Goal: Information Seeking & Learning: Understand process/instructions

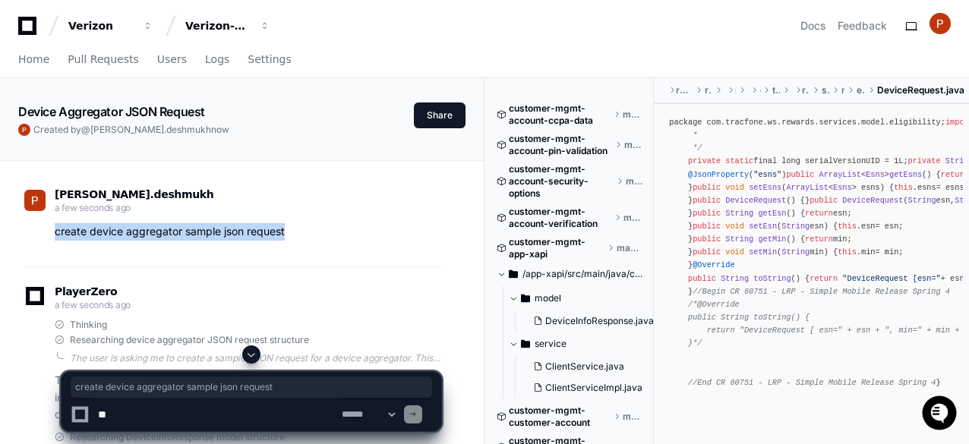
drag, startPoint x: 313, startPoint y: 229, endPoint x: 49, endPoint y: 228, distance: 263.5
click at [49, 228] on div "create device aggregator sample json request" at bounding box center [232, 231] width 417 height 17
copy p "create device aggregator sample json request"
click at [134, 28] on div "Verizon-Clarify-Customer-Management" at bounding box center [100, 25] width 65 height 15
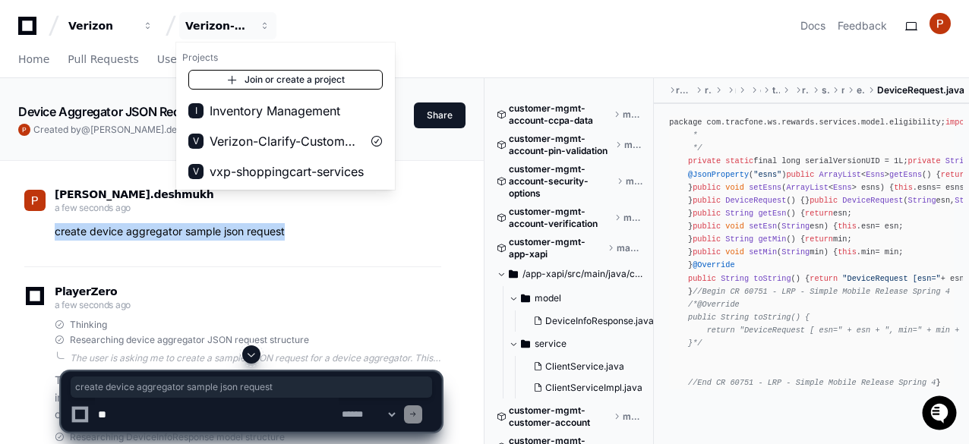
click at [265, 81] on link "Join or create a project" at bounding box center [285, 80] width 194 height 20
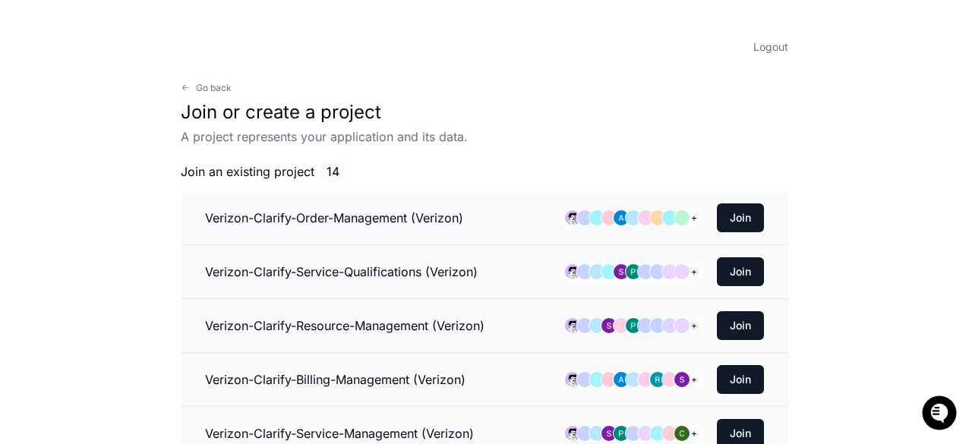
scroll to position [76, 0]
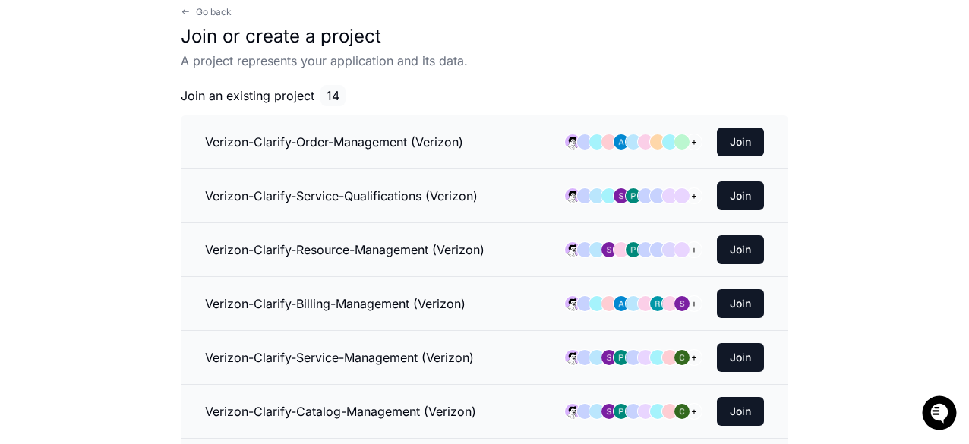
click at [355, 134] on h3 "Verizon-Clarify-Order-Management (Verizon)" at bounding box center [334, 142] width 258 height 18
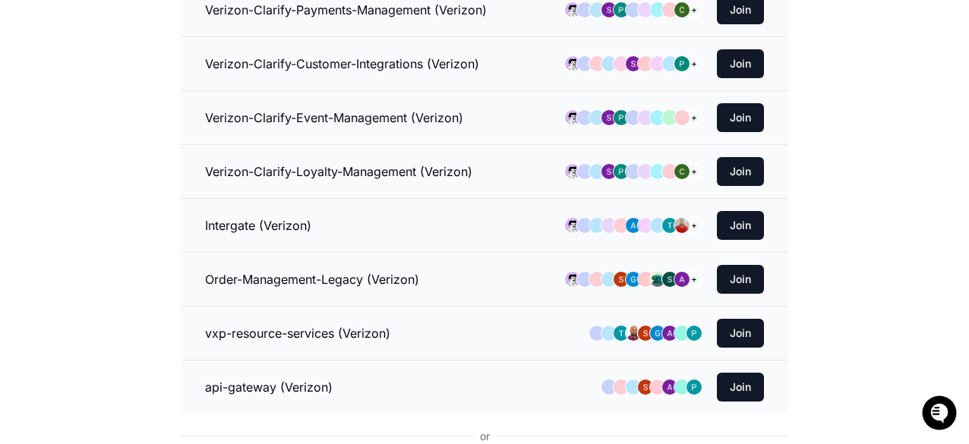
scroll to position [827, 0]
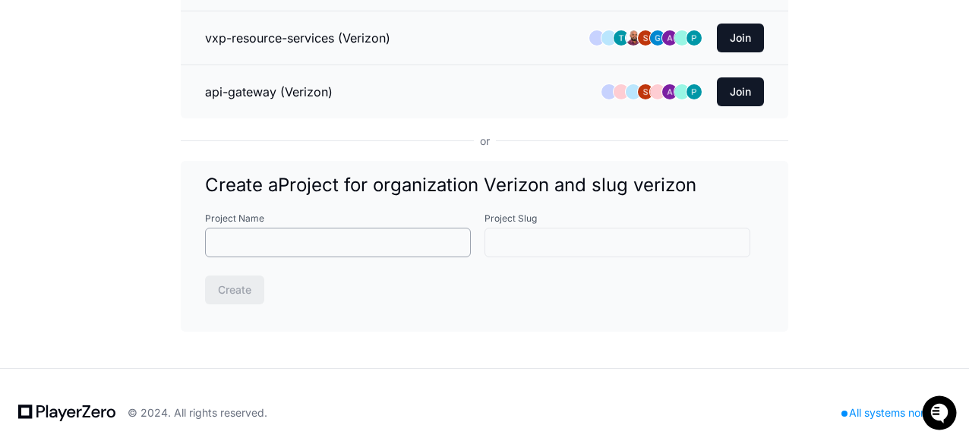
click at [285, 235] on input "Project Name" at bounding box center [338, 242] width 246 height 15
type input "*"
type input "**"
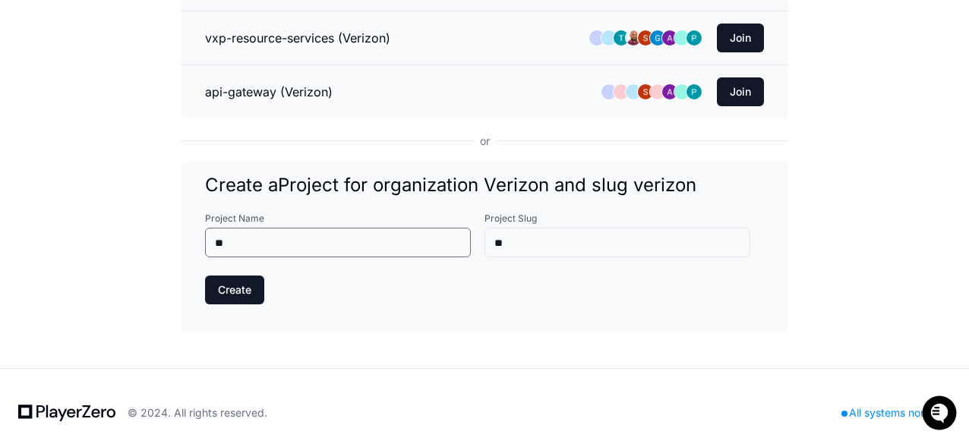
type input "***"
type input "****"
type input "*****"
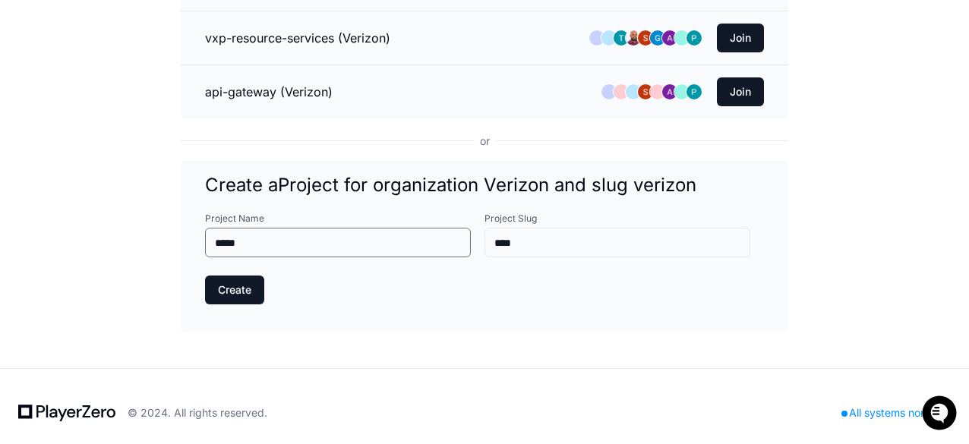
type input "*****"
type input "******"
type input "*******"
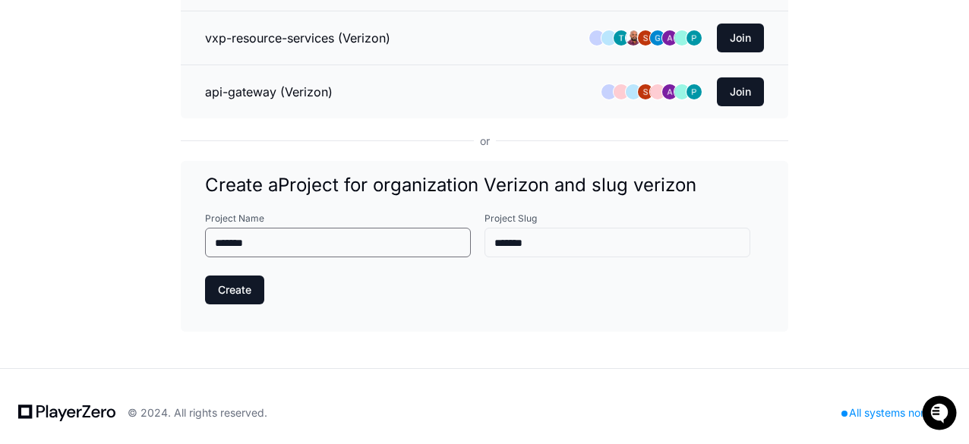
type input "********"
type input "**********"
click at [205, 276] on button "Create" at bounding box center [234, 290] width 59 height 29
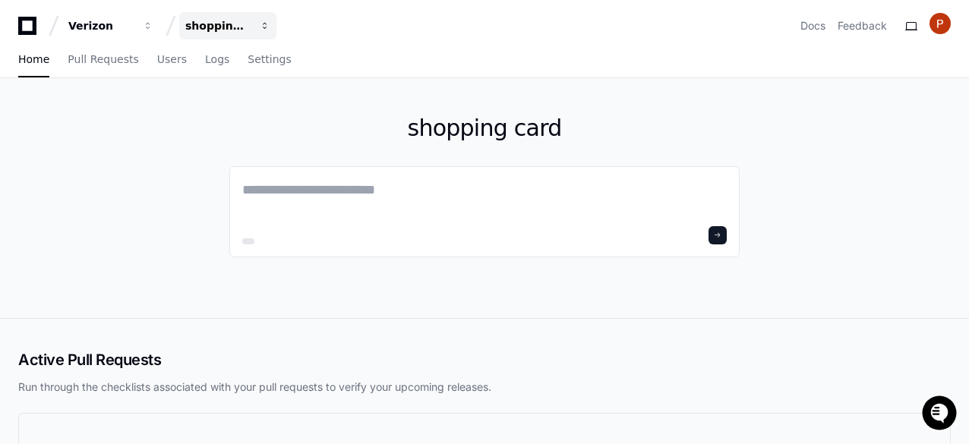
click at [134, 28] on div "shopping card" at bounding box center [100, 25] width 65 height 15
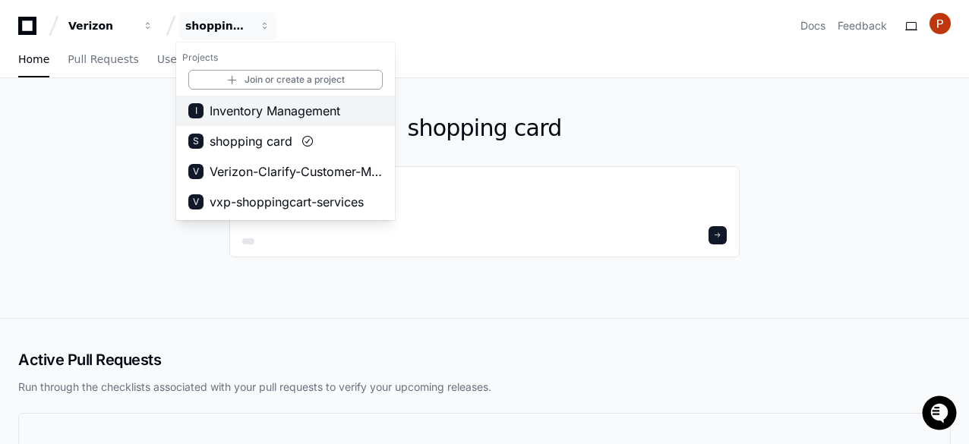
click at [267, 112] on span "Inventory Management" at bounding box center [275, 111] width 131 height 18
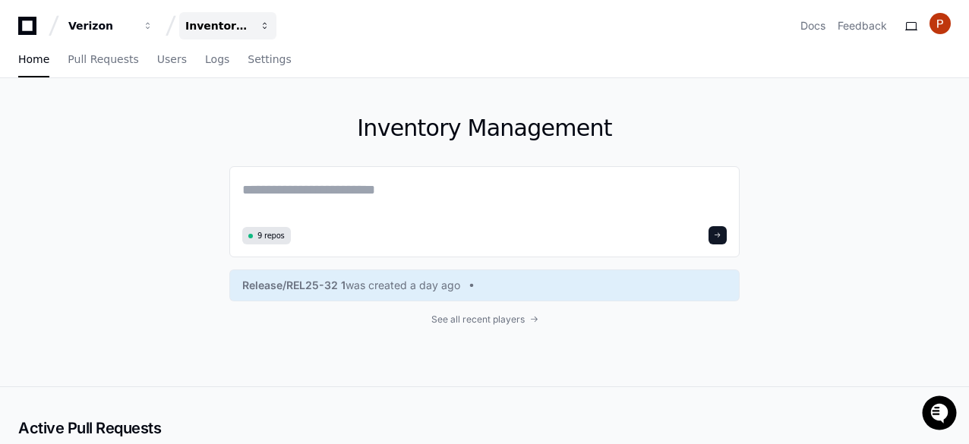
click at [153, 29] on span "button" at bounding box center [148, 26] width 11 height 11
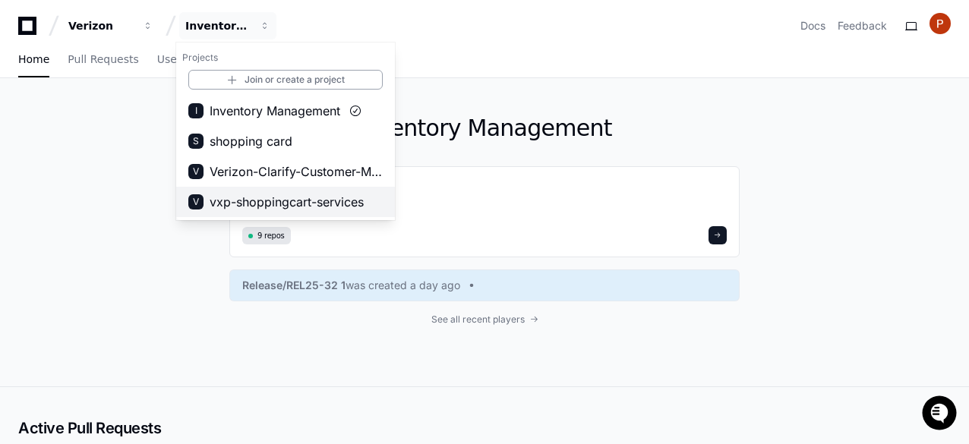
click at [255, 201] on span "vxp-shoppingcart-services" at bounding box center [287, 202] width 154 height 18
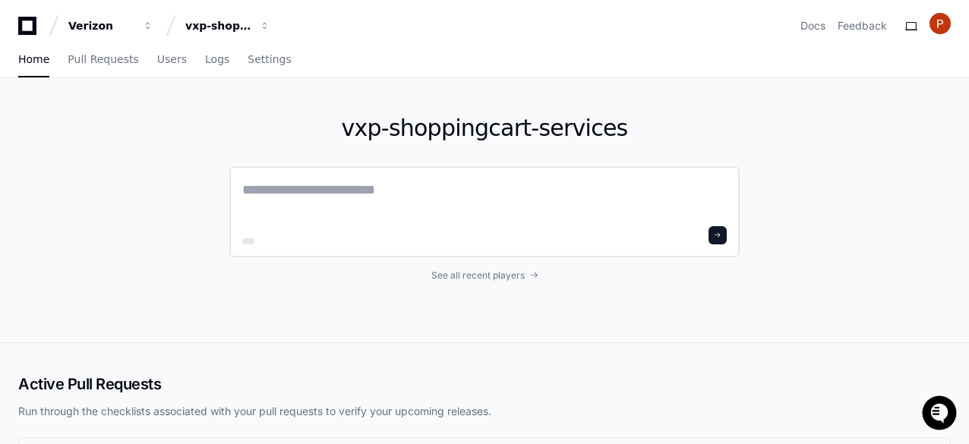
click at [308, 182] on textarea at bounding box center [484, 200] width 485 height 43
paste textarea "**********"
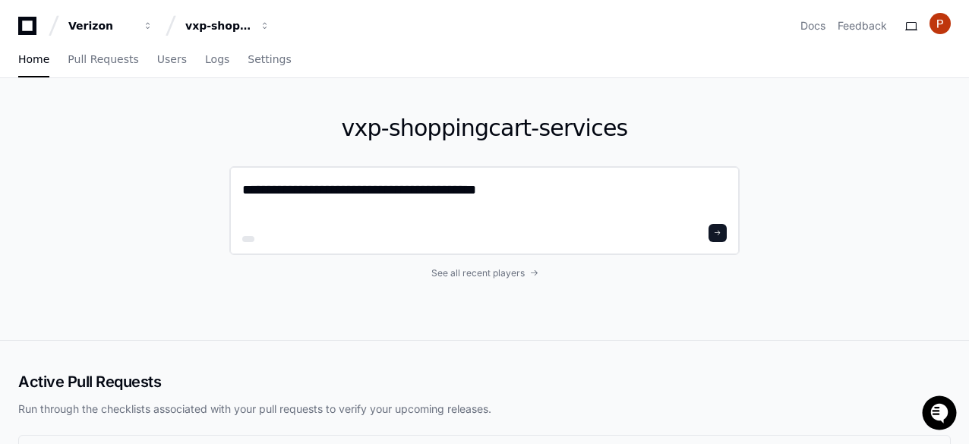
type textarea "**********"
click at [725, 236] on button at bounding box center [718, 233] width 18 height 18
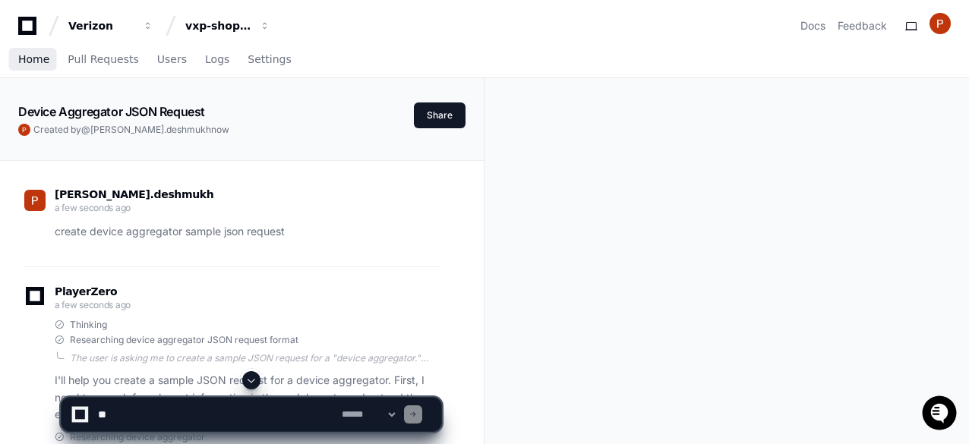
click at [38, 60] on span "Home" at bounding box center [33, 59] width 31 height 9
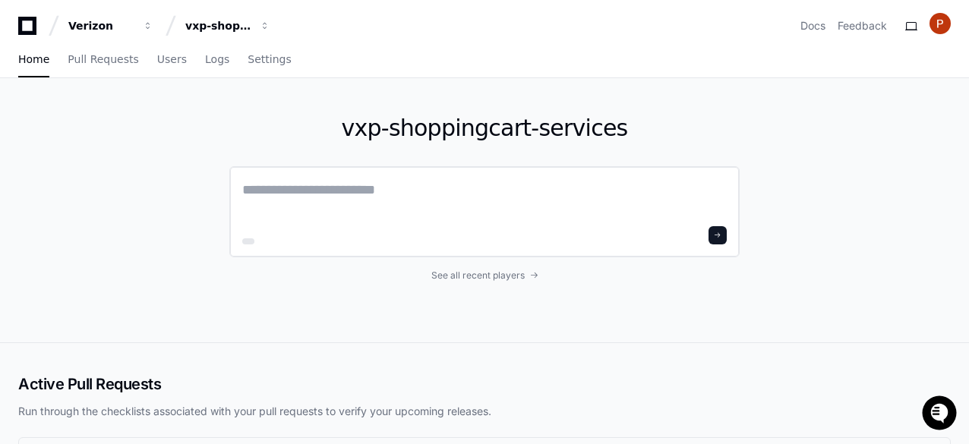
click at [303, 191] on textarea at bounding box center [484, 200] width 485 height 43
click at [134, 27] on div "vxp-shoppingcart-services" at bounding box center [100, 25] width 65 height 15
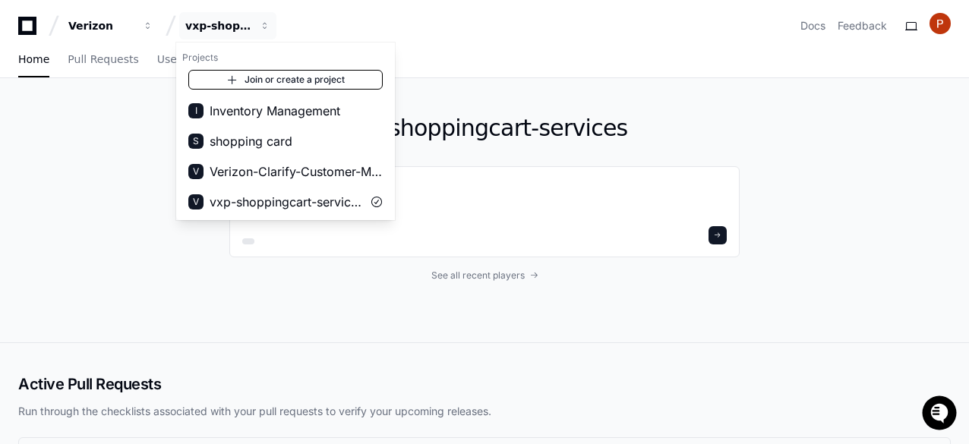
click at [244, 75] on link "Join or create a project" at bounding box center [285, 80] width 194 height 20
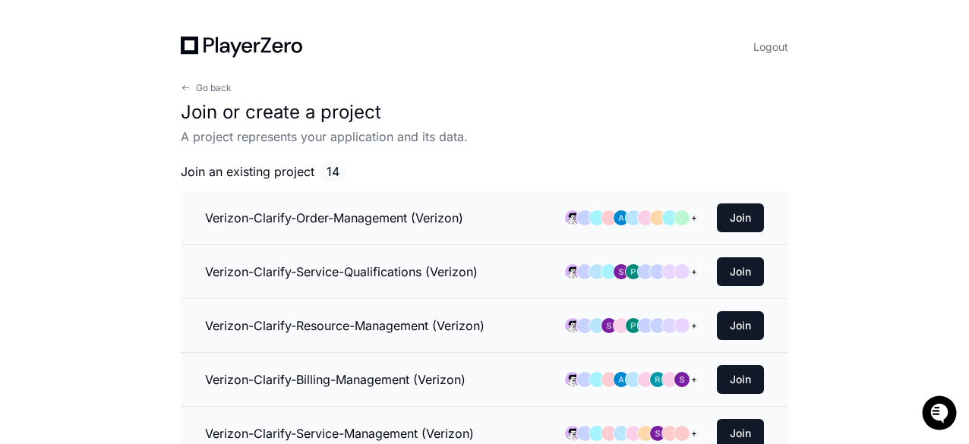
click at [371, 219] on h3 "Verizon-Clarify-Order-Management (Verizon)" at bounding box center [334, 218] width 258 height 18
click at [741, 214] on button "Join" at bounding box center [740, 218] width 47 height 29
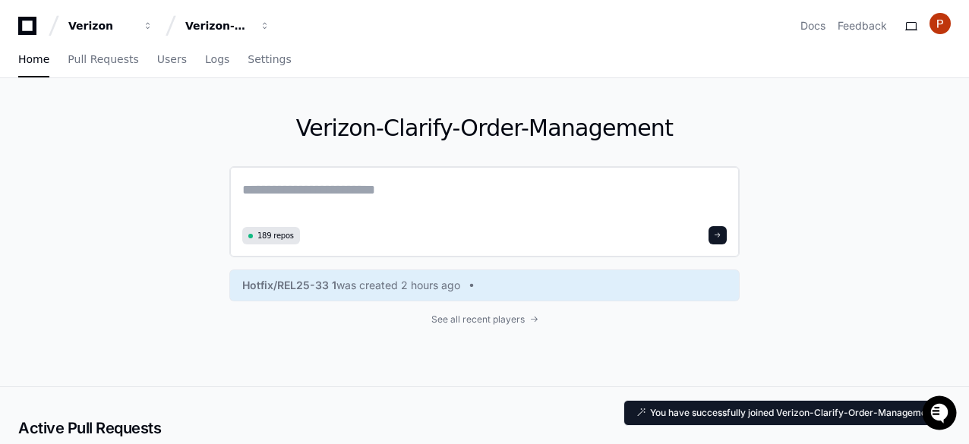
click at [311, 191] on textarea at bounding box center [484, 200] width 485 height 43
click at [296, 191] on textarea at bounding box center [484, 200] width 485 height 43
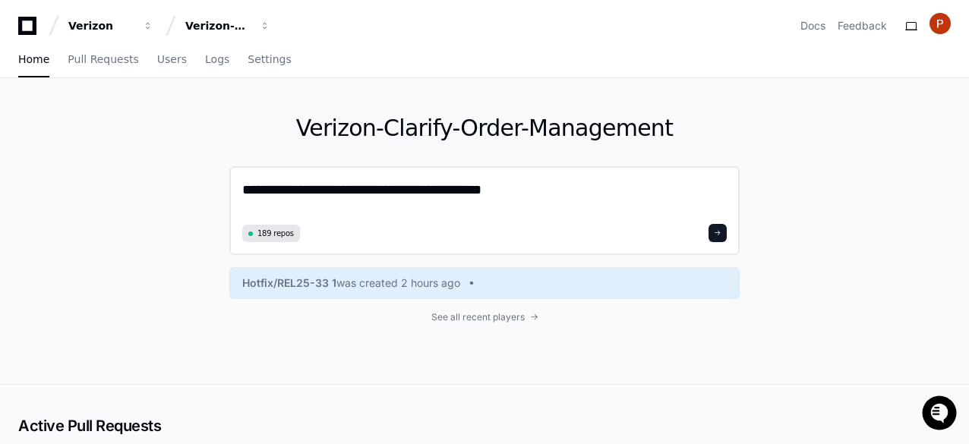
type textarea "**********"
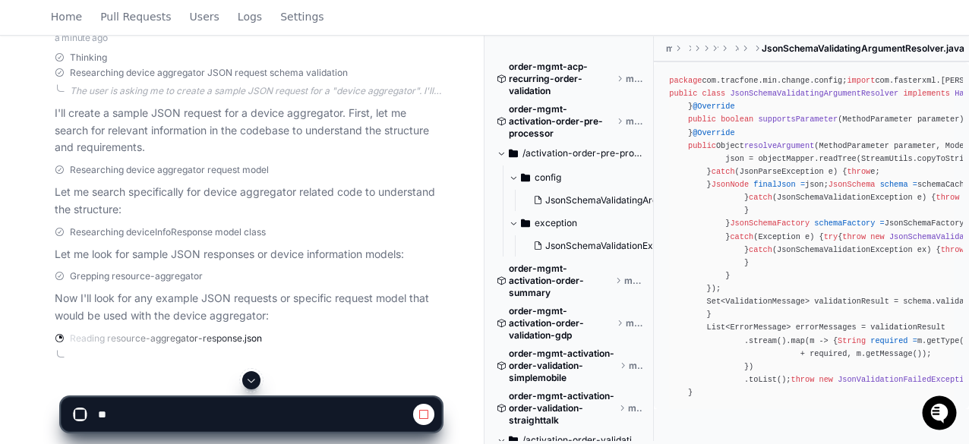
scroll to position [311, 0]
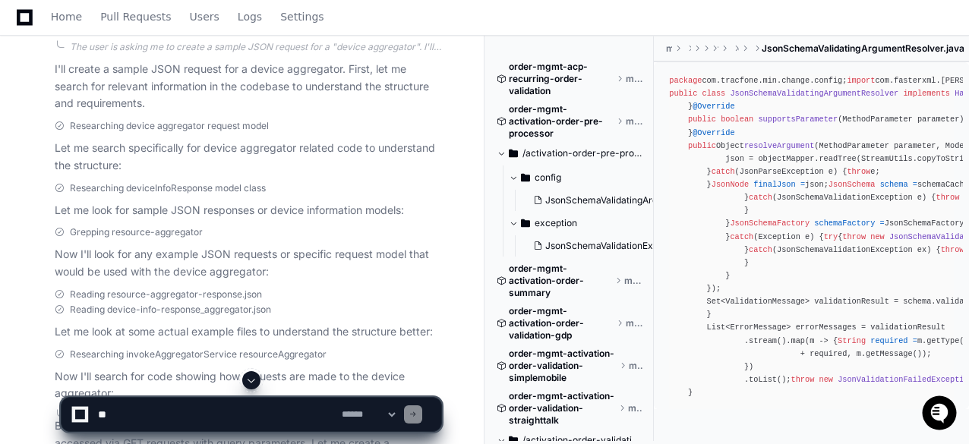
click at [406, 308] on div "Reading device-info-response_aggregator.json" at bounding box center [248, 310] width 387 height 12
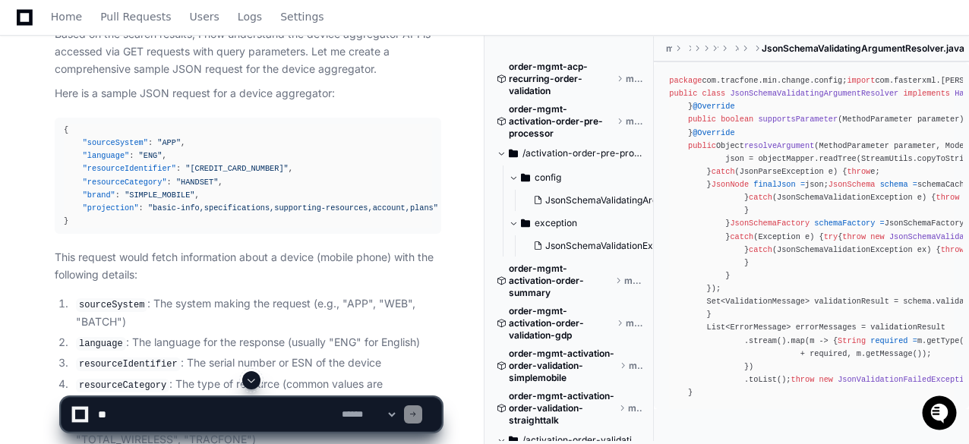
scroll to position [627, 0]
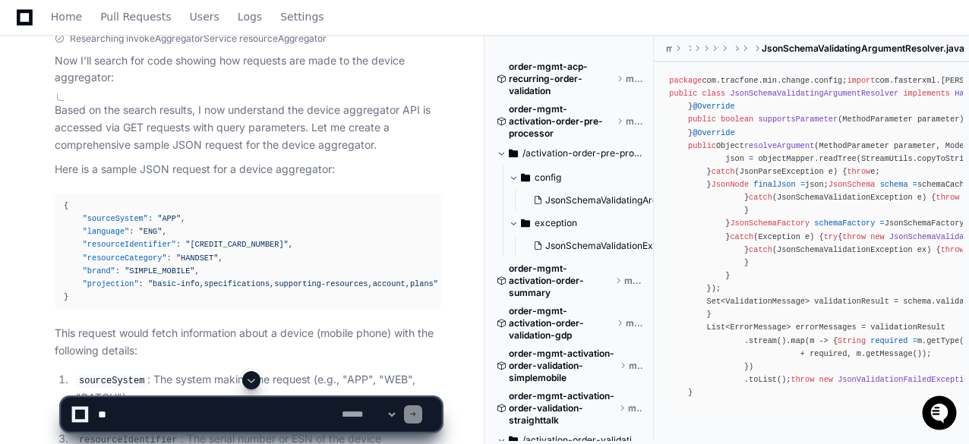
click at [733, 428] on div "**********" at bounding box center [484, 407] width 969 height 73
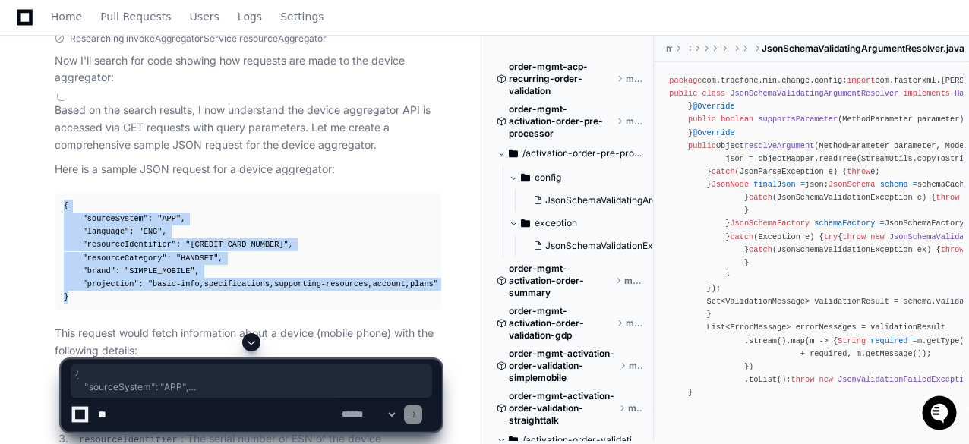
drag, startPoint x: 60, startPoint y: 205, endPoint x: 106, endPoint y: 298, distance: 104.3
click at [106, 298] on pre "{ "sourceSystem" : "APP" , "language" : "ENG" , "resourceIdentifier" : "[CREDIT…" at bounding box center [248, 252] width 387 height 116
copy div "{ "sourceSystem" : "APP" , "language" : "ENG" , "resourceIdentifier" : "[CREDIT…"
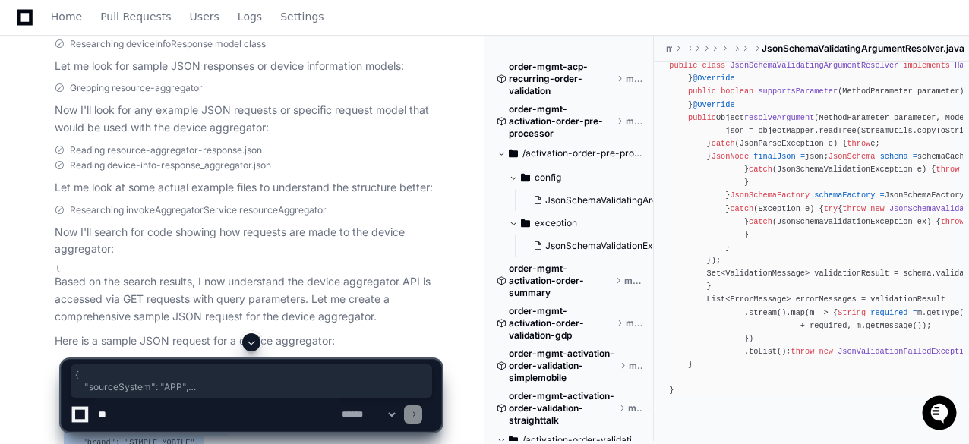
scroll to position [304, 0]
click at [504, 153] on span at bounding box center [501, 153] width 9 height 9
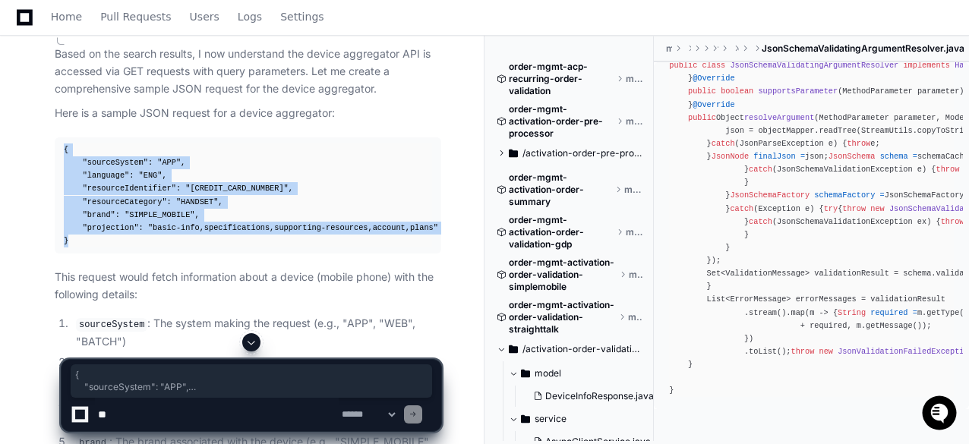
scroll to position [608, 0]
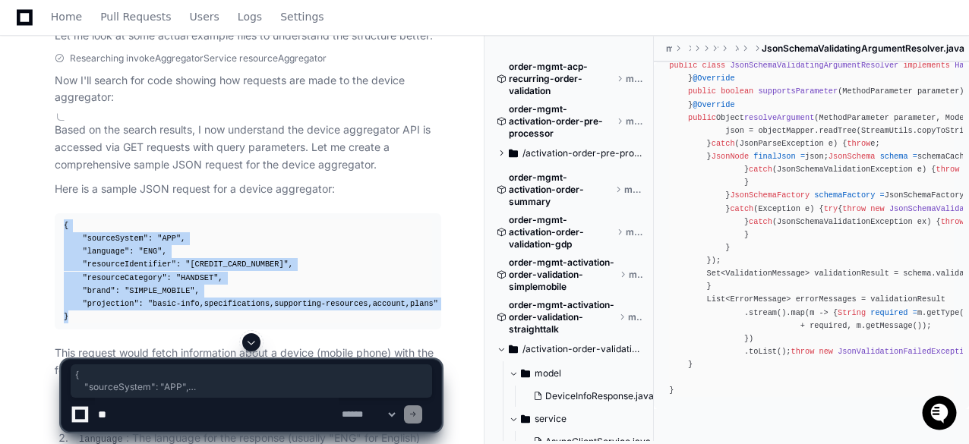
click at [312, 256] on div "{ "sourceSystem" : "APP" , "language" : "ENG" , "resourceIdentifier" : "[CREDIT…" at bounding box center [248, 271] width 368 height 104
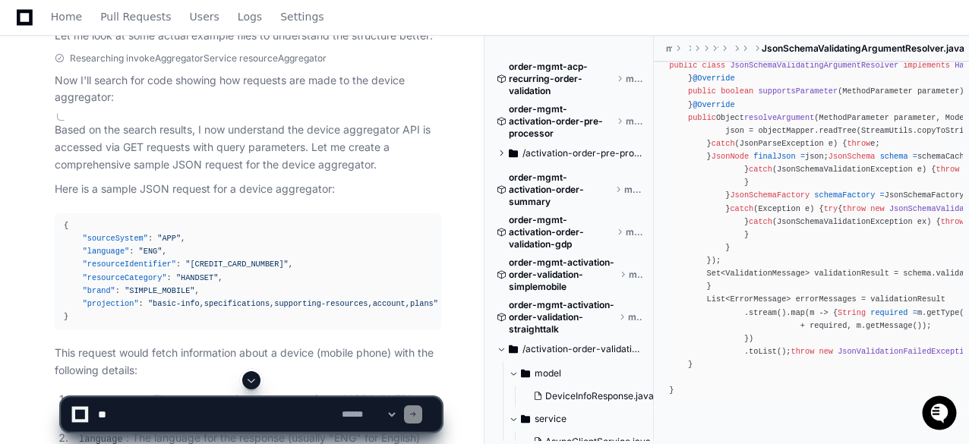
scroll to position [684, 0]
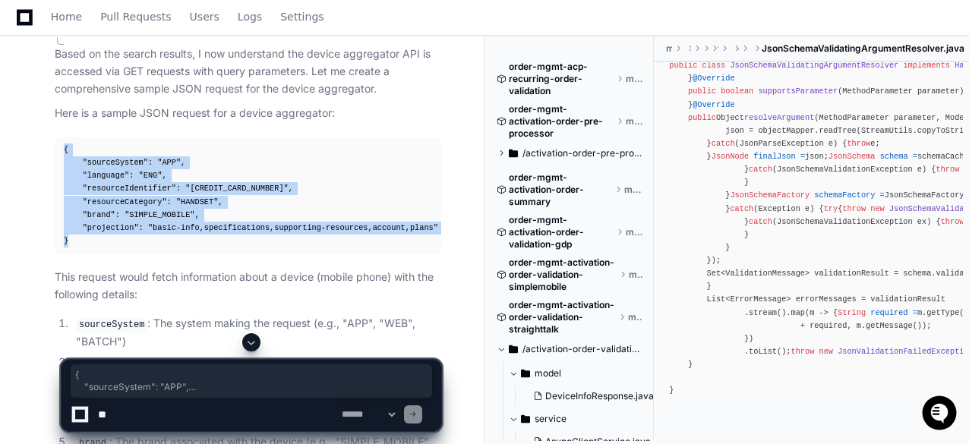
drag, startPoint x: 73, startPoint y: 242, endPoint x: 56, endPoint y: 154, distance: 89.7
click at [56, 154] on pre "{ "sourceSystem" : "APP" , "language" : "ENG" , "resourceIdentifier" : "[CREDIT…" at bounding box center [248, 195] width 387 height 116
click at [313, 155] on div "{ "sourceSystem" : "APP" , "language" : "ENG" , "resourceIdentifier" : "[CREDIT…" at bounding box center [248, 196] width 368 height 104
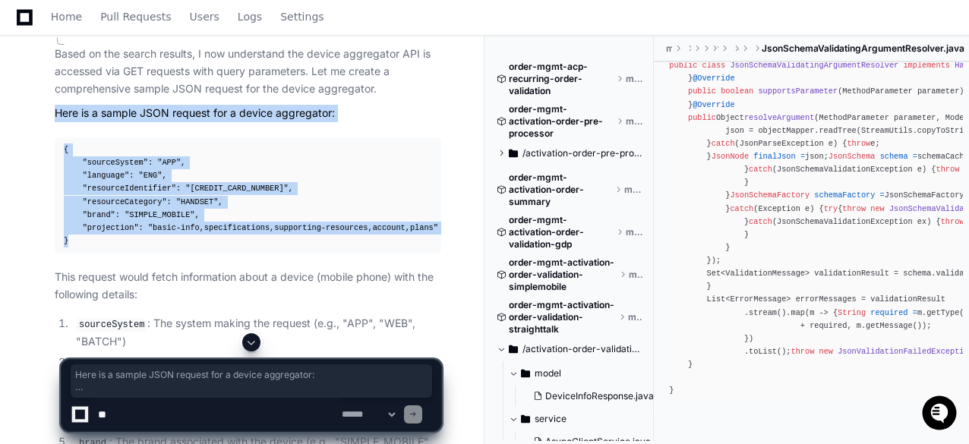
drag, startPoint x: 53, startPoint y: 110, endPoint x: 243, endPoint y: 246, distance: 233.5
click at [243, 246] on div "Based on the search results, I now understand the device aggregator API is acce…" at bounding box center [232, 383] width 417 height 690
copy article "Here is a sample JSON request for a device aggregator: { "sourceSystem" : "APP"…"
click at [380, 171] on div "{ "sourceSystem" : "APP" , "language" : "ENG" , "resourceIdentifier" : "[CREDIT…" at bounding box center [248, 196] width 368 height 104
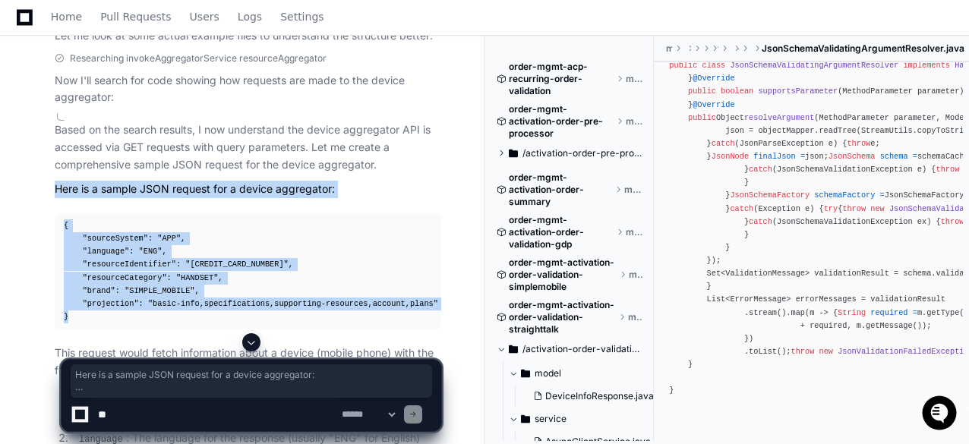
scroll to position [532, 0]
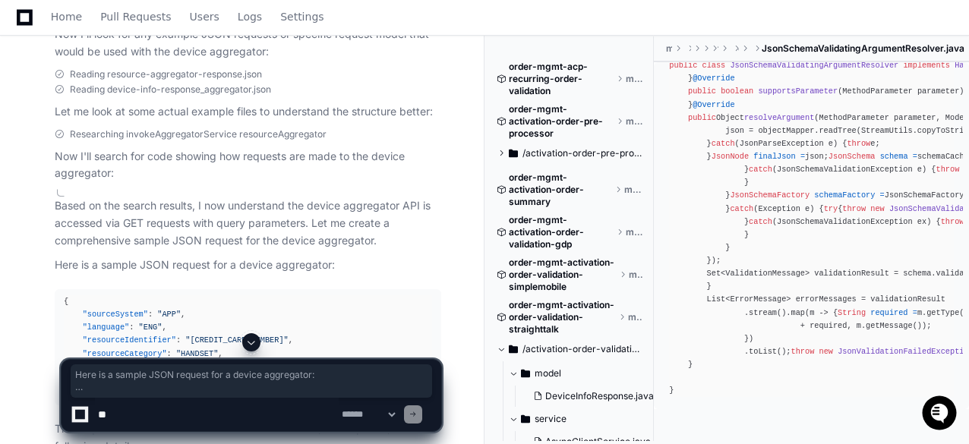
click at [412, 163] on p "Now I'll search for code showing how requests are made to the device aggregator:" at bounding box center [248, 165] width 387 height 35
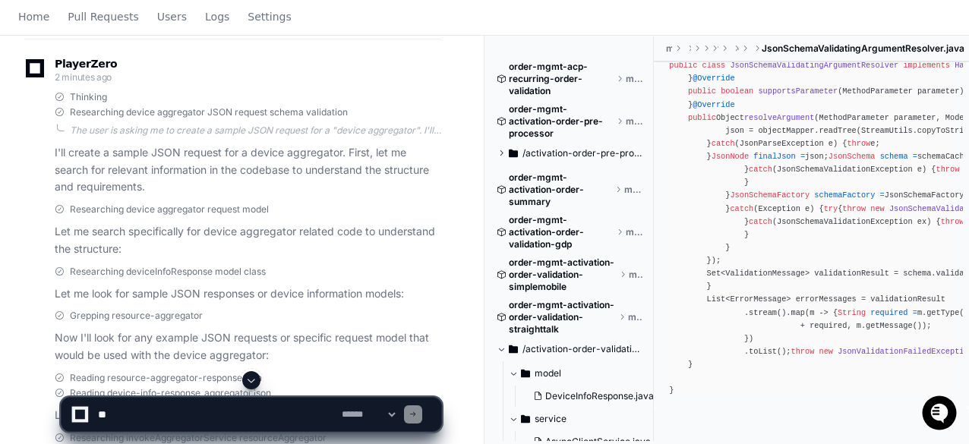
scroll to position [0, 0]
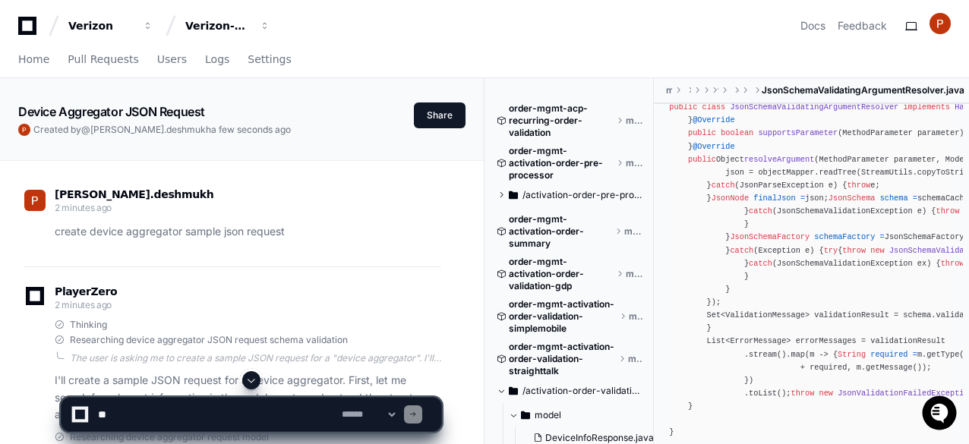
click at [698, 162] on div "package com.tracfone.min.change.config; import com.fasterxml.[PERSON_NAME].core…" at bounding box center [811, 263] width 285 height 351
click at [153, 27] on span "button" at bounding box center [148, 26] width 11 height 11
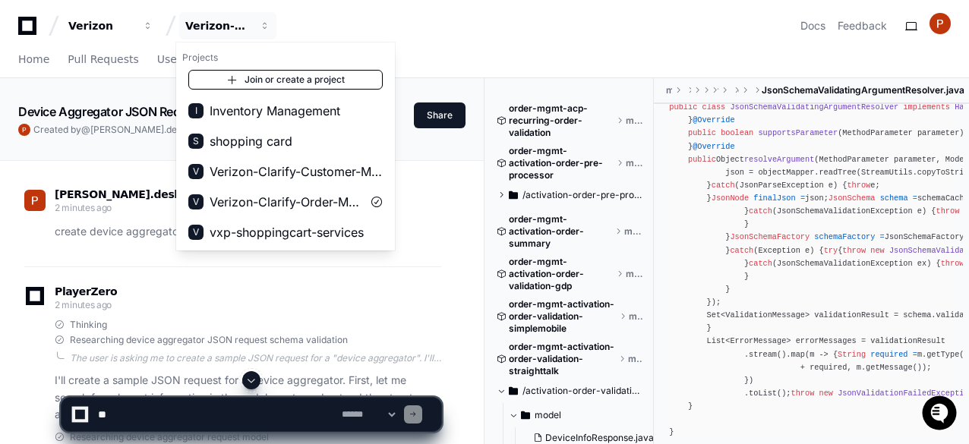
click at [291, 74] on link "Join or create a project" at bounding box center [285, 80] width 194 height 20
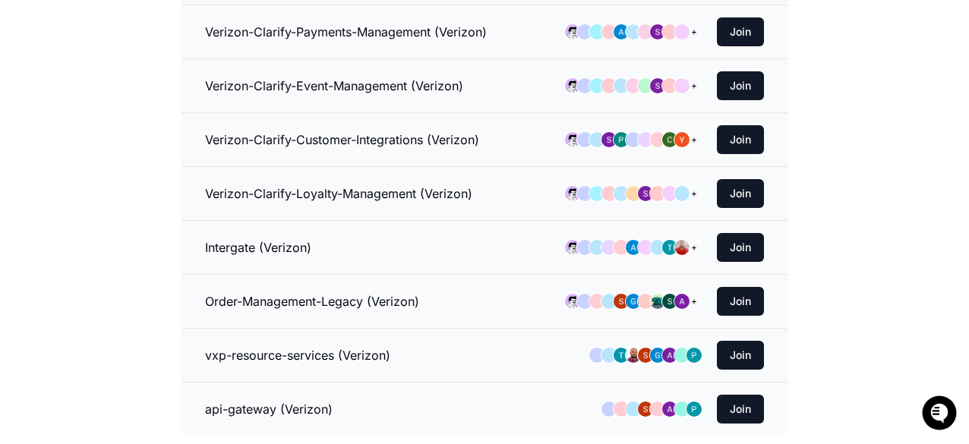
scroll to position [380, 0]
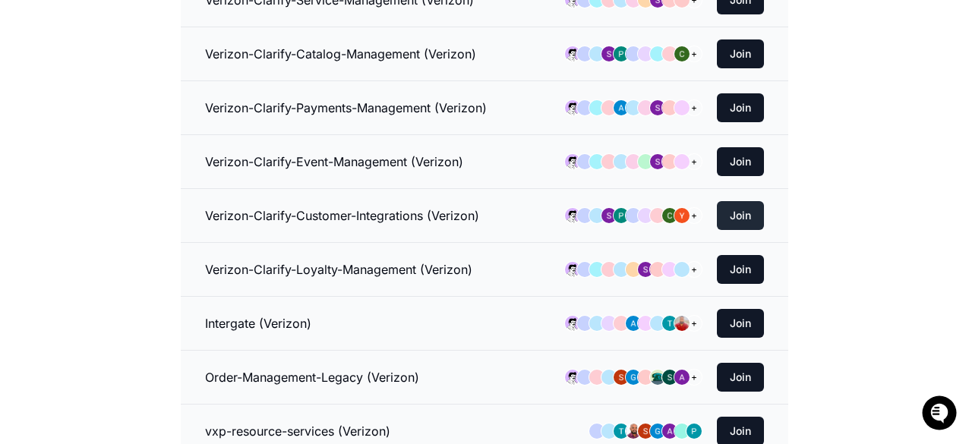
click at [740, 209] on button "Join" at bounding box center [740, 215] width 47 height 29
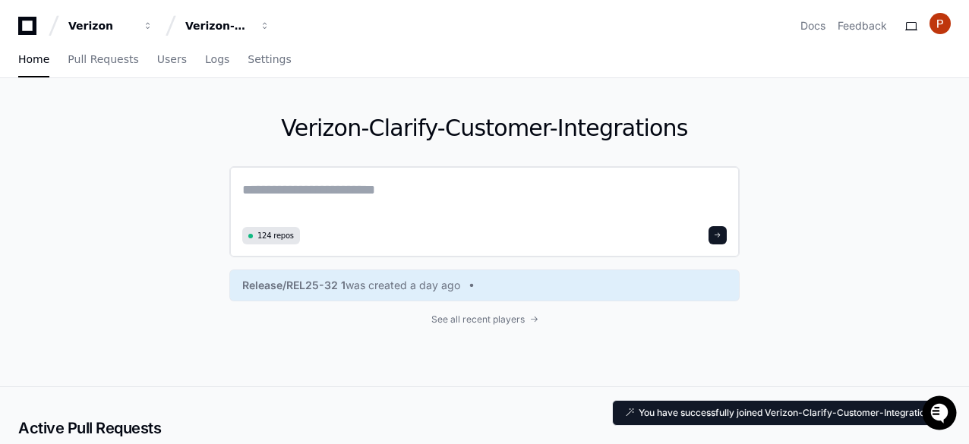
click at [279, 183] on textarea at bounding box center [484, 200] width 485 height 43
paste textarea "**********"
type textarea "**********"
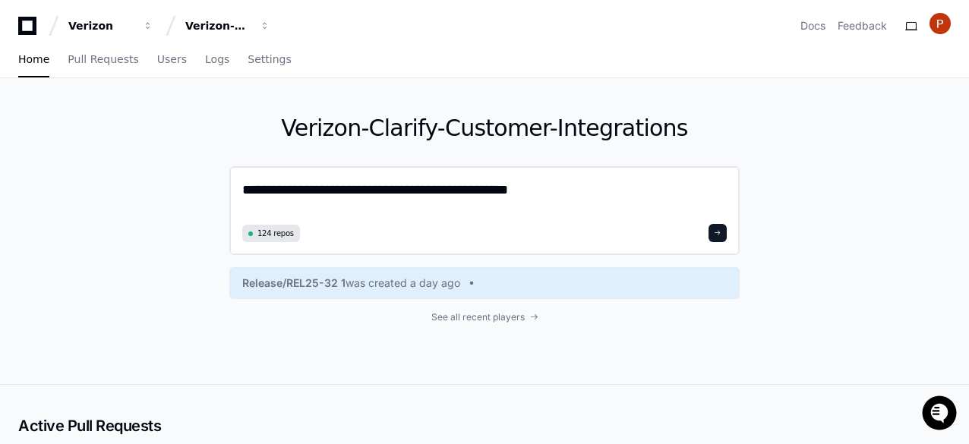
type textarea "**********"
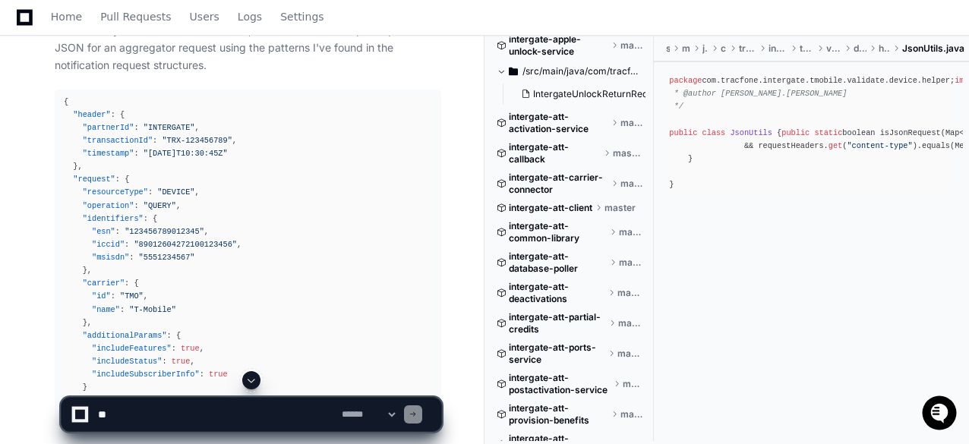
scroll to position [971, 0]
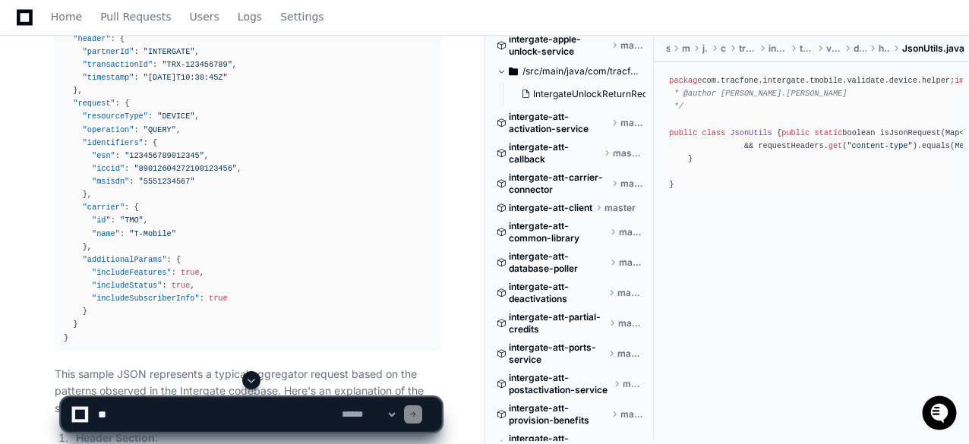
click at [527, 230] on span "intergate-att-common-library" at bounding box center [558, 232] width 98 height 24
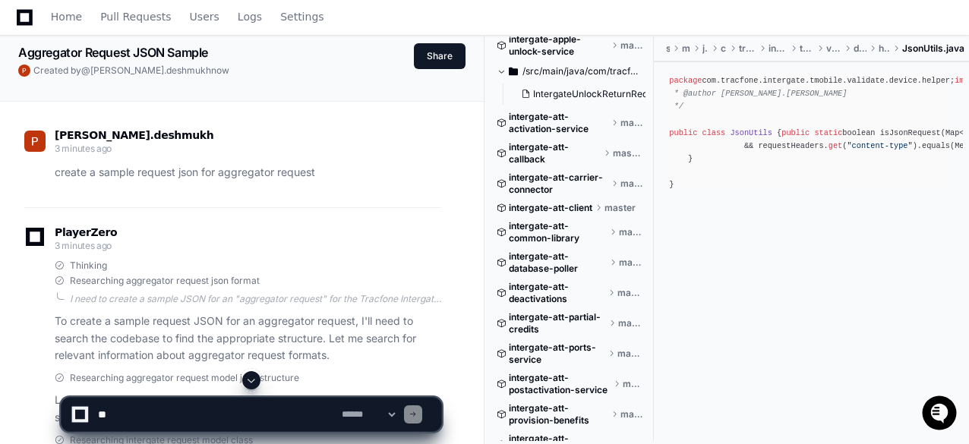
scroll to position [0, 0]
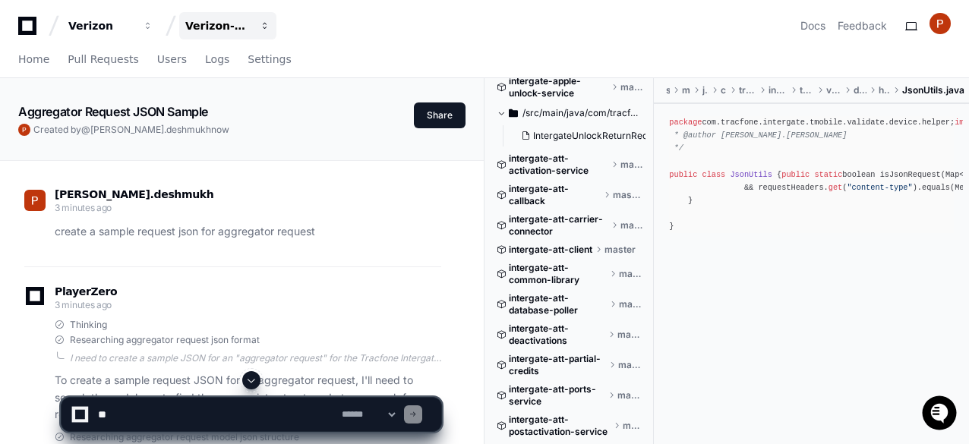
click at [257, 24] on button "Verizon-Clarify-Customer-Integrations" at bounding box center [227, 25] width 97 height 27
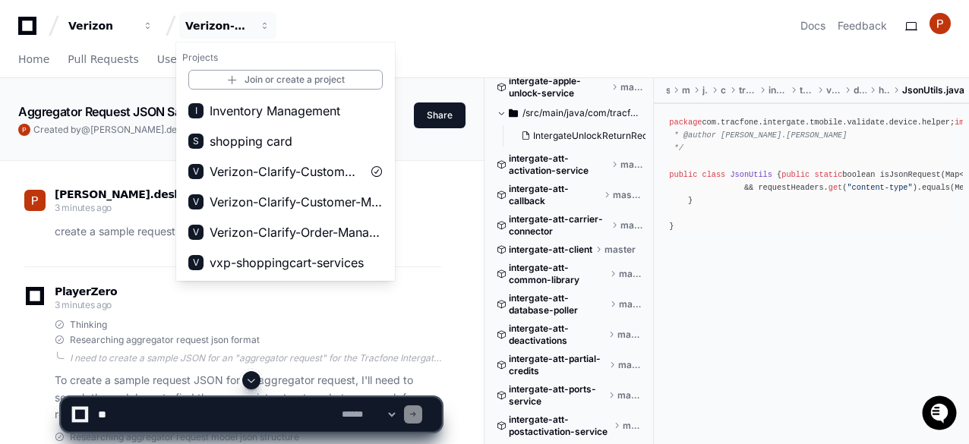
click at [285, 308] on div "PlayerZero 3 minutes ago" at bounding box center [232, 300] width 417 height 26
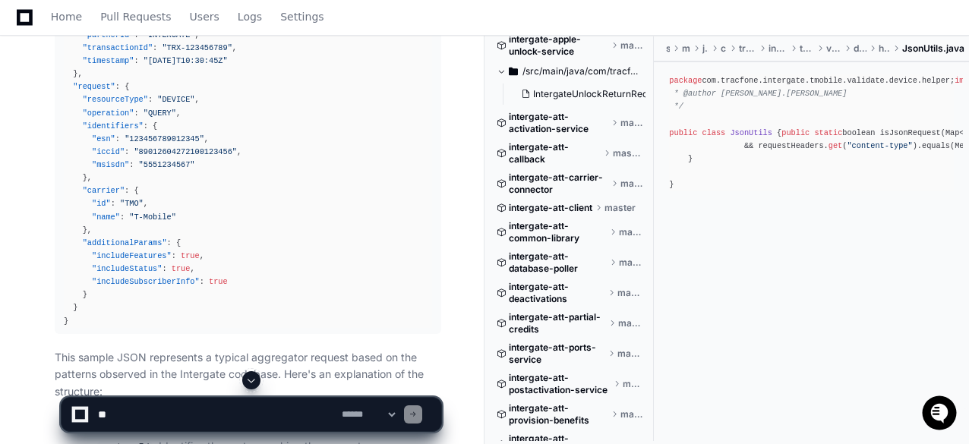
scroll to position [911, 0]
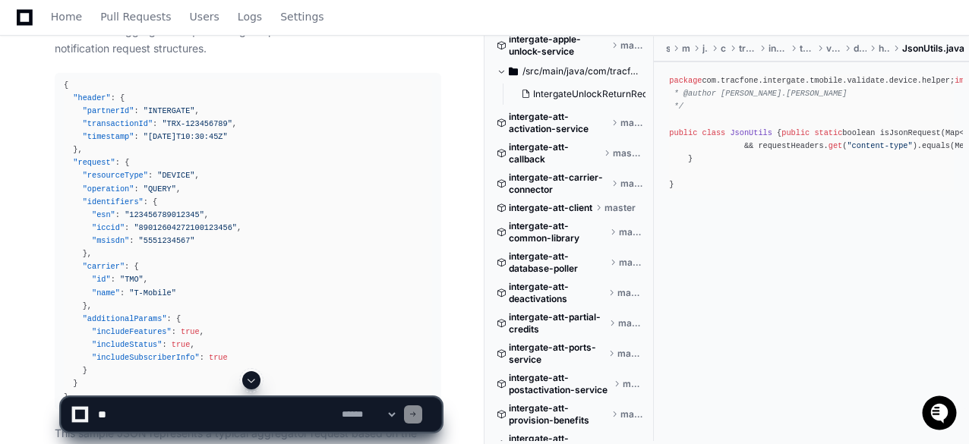
click at [131, 316] on span ""additionalParams"" at bounding box center [125, 318] width 84 height 9
click at [96, 162] on span ""request"" at bounding box center [94, 162] width 42 height 9
click at [88, 96] on span ""header"" at bounding box center [91, 97] width 37 height 9
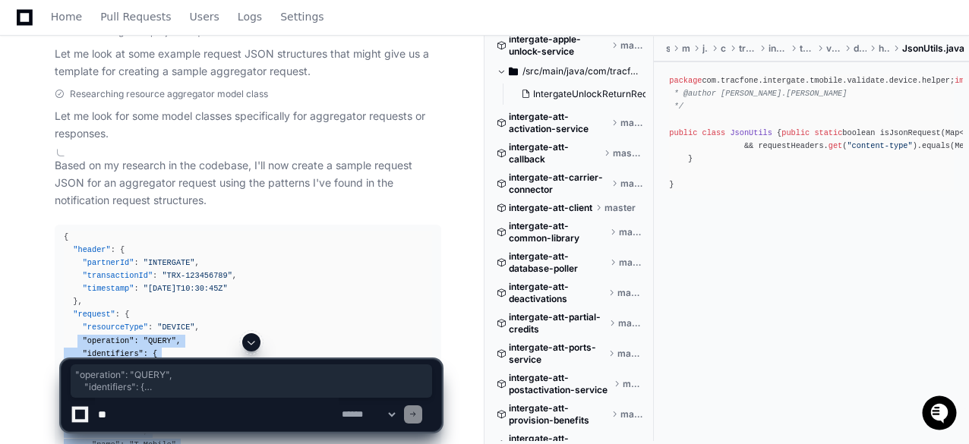
scroll to position [835, 0]
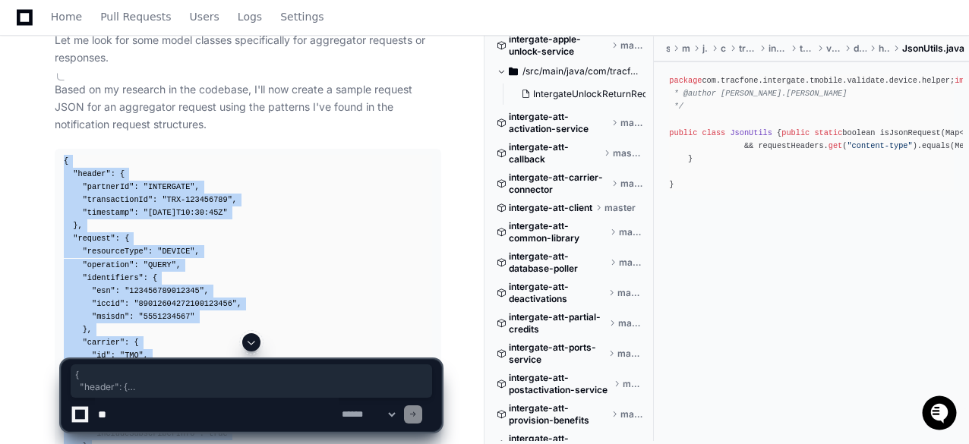
drag, startPoint x: 77, startPoint y: 254, endPoint x: 62, endPoint y: 161, distance: 94.8
click at [62, 161] on pre "{ "header" : { "partnerId" : "INTERGATE" , "transactionId" : "TRX-123456789" , …" at bounding box center [248, 317] width 387 height 337
copy div "{ "header" : { "partnerId" : "INTERGATE" , "transactionId" : "TRX-123456789" , …"
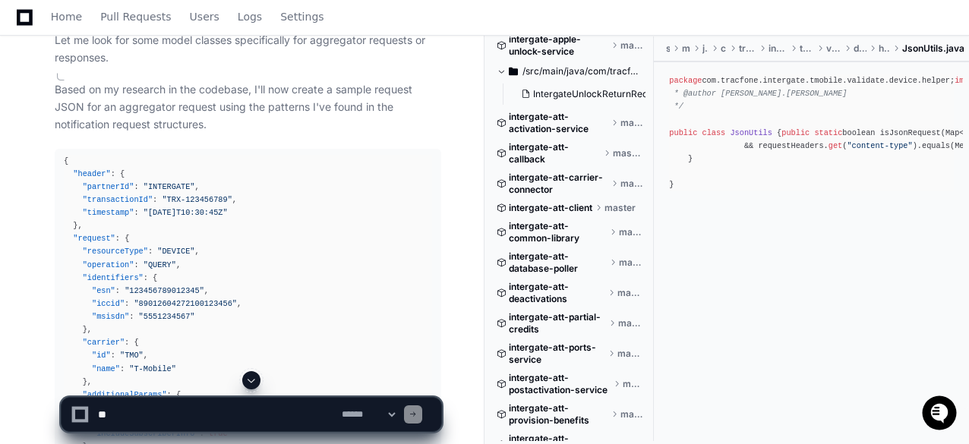
click at [529, 383] on div at bounding box center [601, 407] width 233 height 73
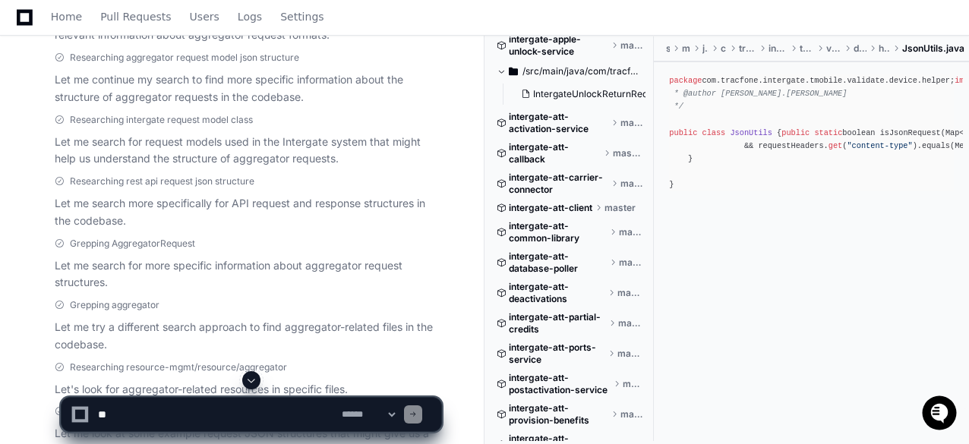
scroll to position [0, 0]
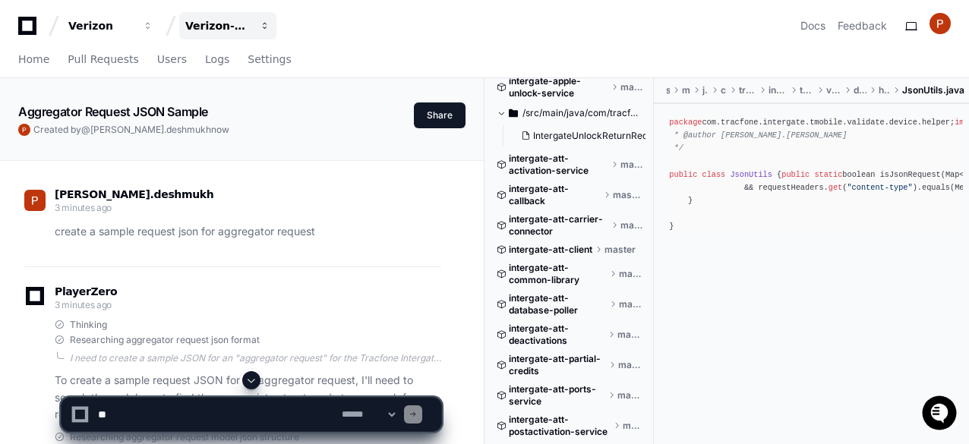
click at [134, 26] on div "Verizon-Clarify-Customer-Integrations" at bounding box center [100, 25] width 65 height 15
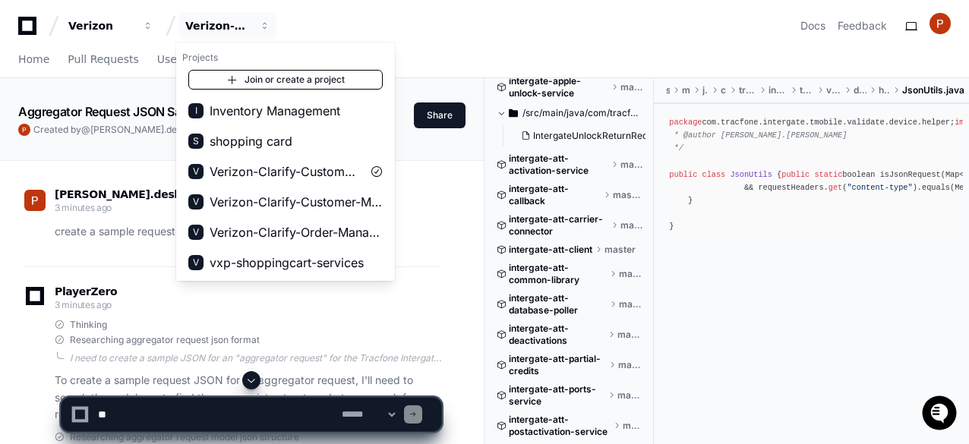
click at [274, 77] on link "Join or create a project" at bounding box center [285, 80] width 194 height 20
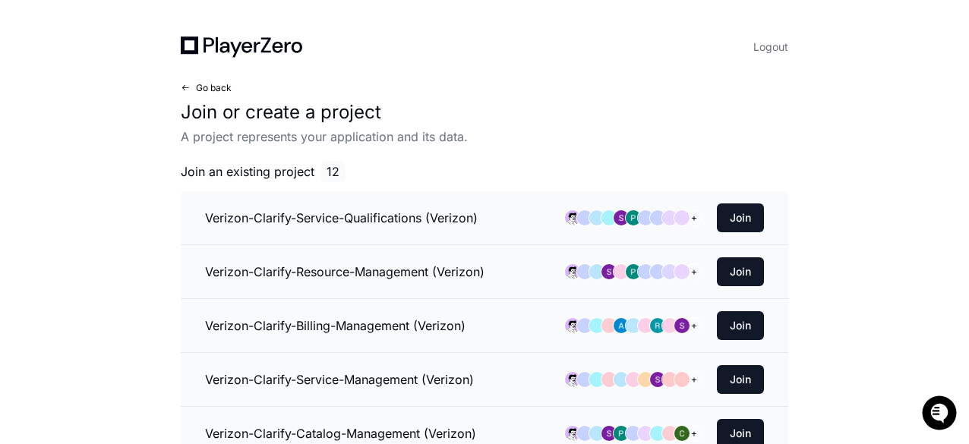
click at [185, 84] on span at bounding box center [185, 88] width 9 height 9
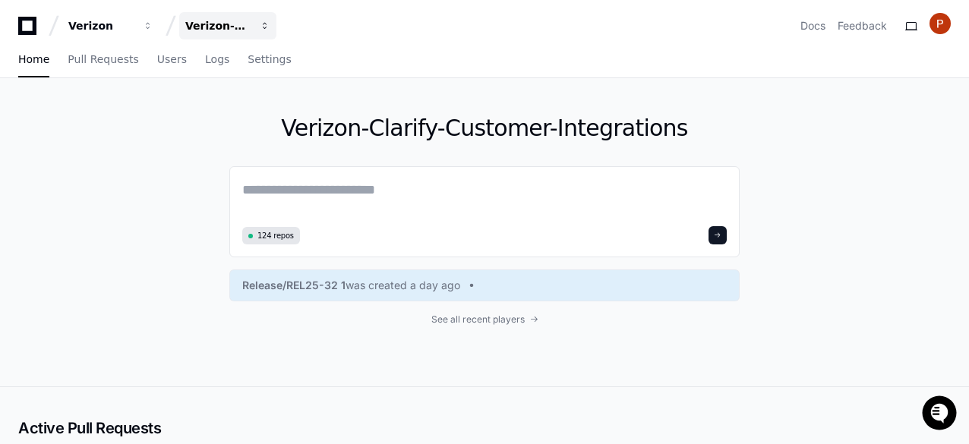
click at [134, 27] on div "Verizon-Clarify-Customer-Integrations" at bounding box center [100, 25] width 65 height 15
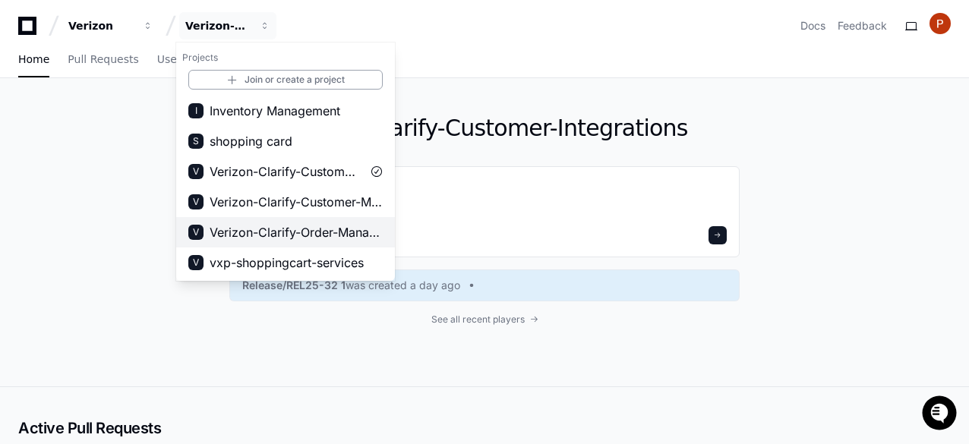
click at [284, 233] on span "Verizon-Clarify-Order-Management" at bounding box center [296, 232] width 173 height 18
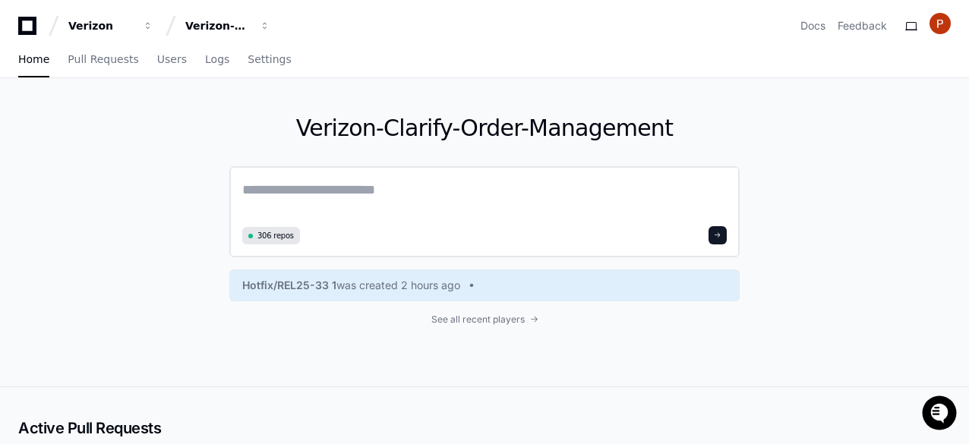
click at [334, 190] on textarea at bounding box center [484, 200] width 485 height 43
click at [293, 185] on textarea at bounding box center [484, 200] width 485 height 43
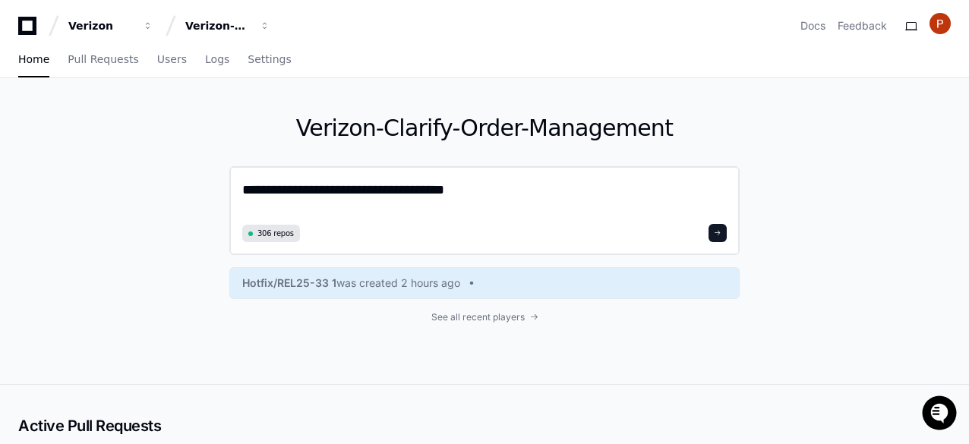
type textarea "**********"
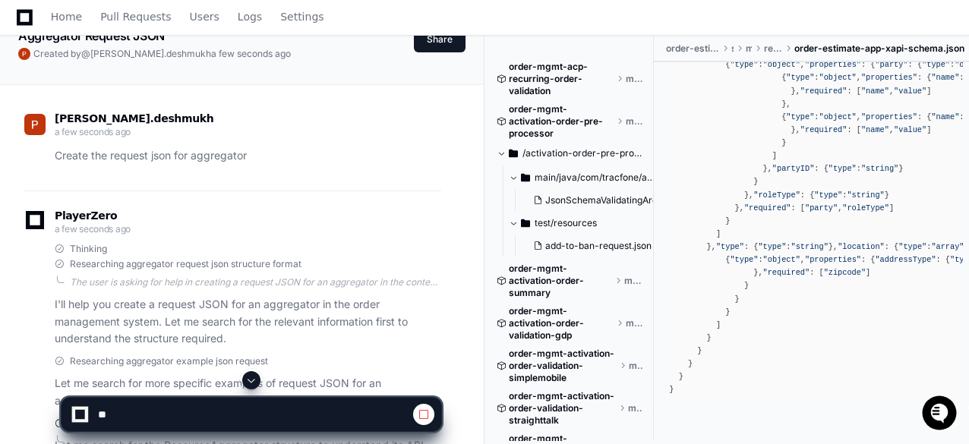
scroll to position [608, 0]
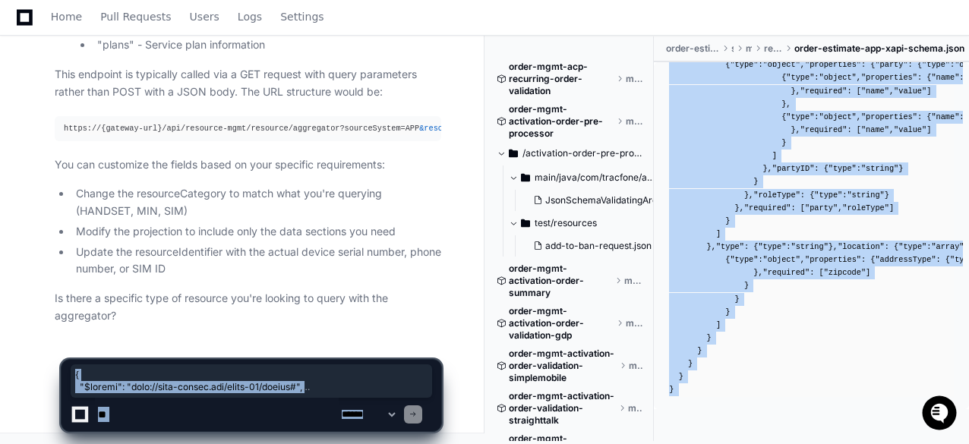
scroll to position [3880, 0]
drag, startPoint x: 673, startPoint y: 81, endPoint x: 766, endPoint y: 392, distance: 324.9
copy app-player-page "{ "$schema" : "[URL][DOMAIN_NAME]" , "type" : "object" , "required" : [ "common…"
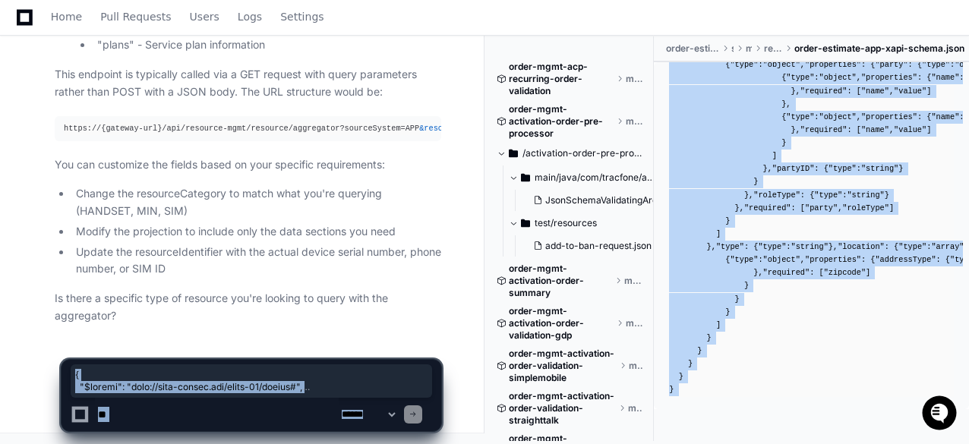
click at [866, 163] on div "{ "$schema" : "[URL][DOMAIN_NAME]" , "type" : "object" , "required" : [ "common…" at bounding box center [811, 6] width 285 height 781
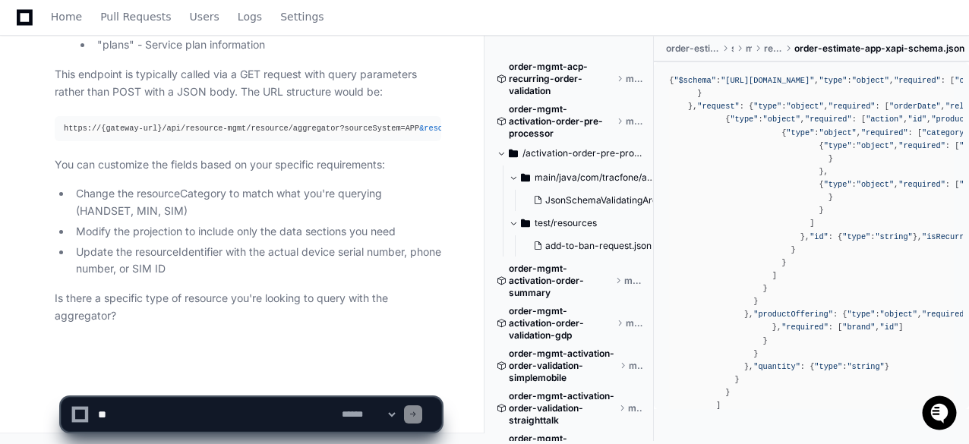
scroll to position [152, 0]
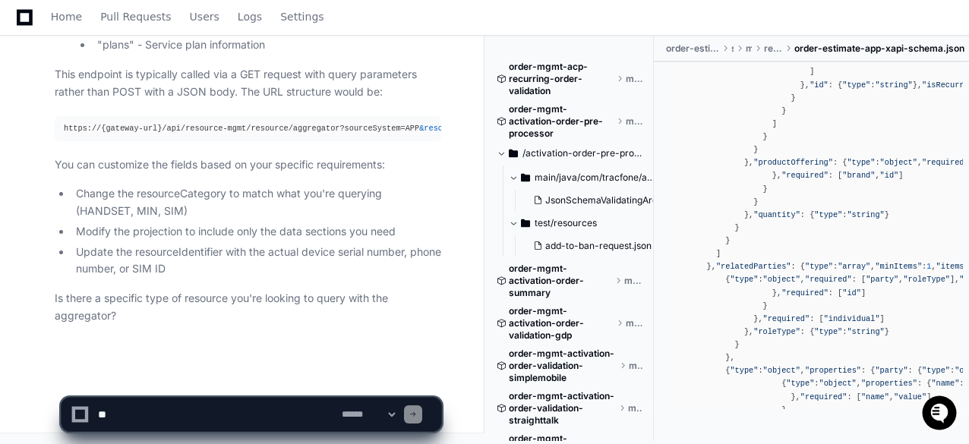
click at [422, 377] on app-app-chat-input "**********" at bounding box center [251, 401] width 381 height 61
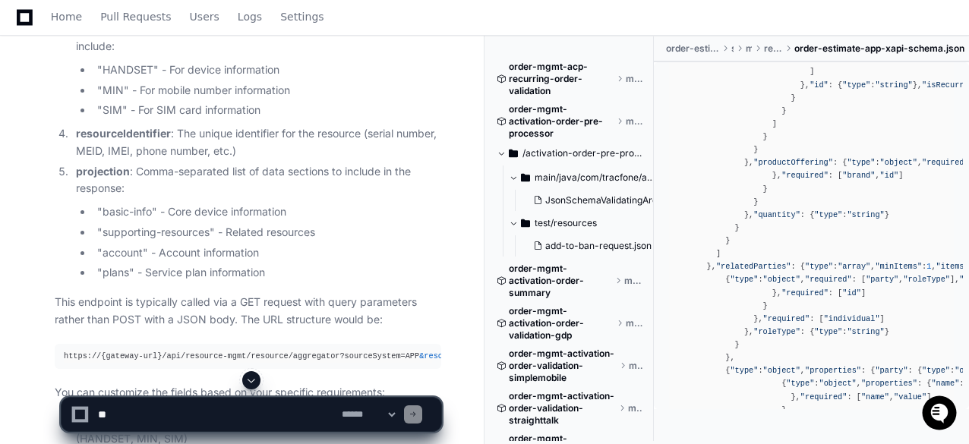
click at [492, 374] on div at bounding box center [601, 407] width 233 height 73
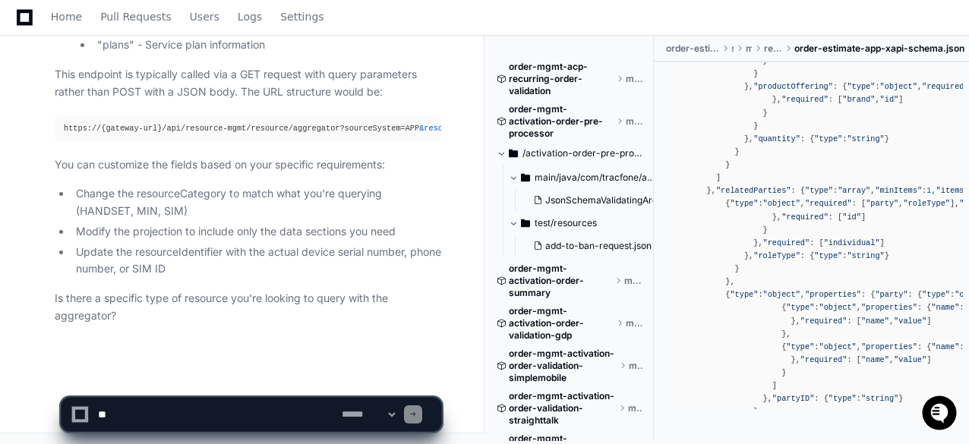
scroll to position [1053, 0]
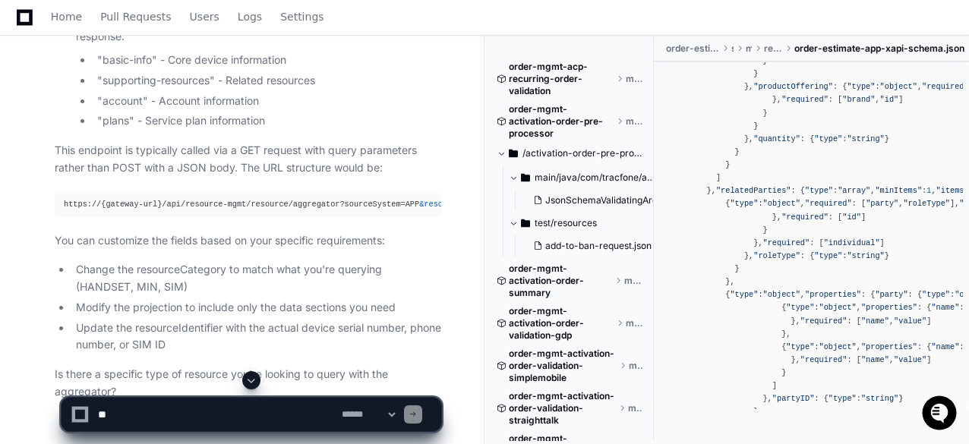
click at [324, 207] on div "https://{gateway-url}/api/resource-mgmt/resource/aggregator?sourceSystem=APP &r…" at bounding box center [248, 204] width 368 height 13
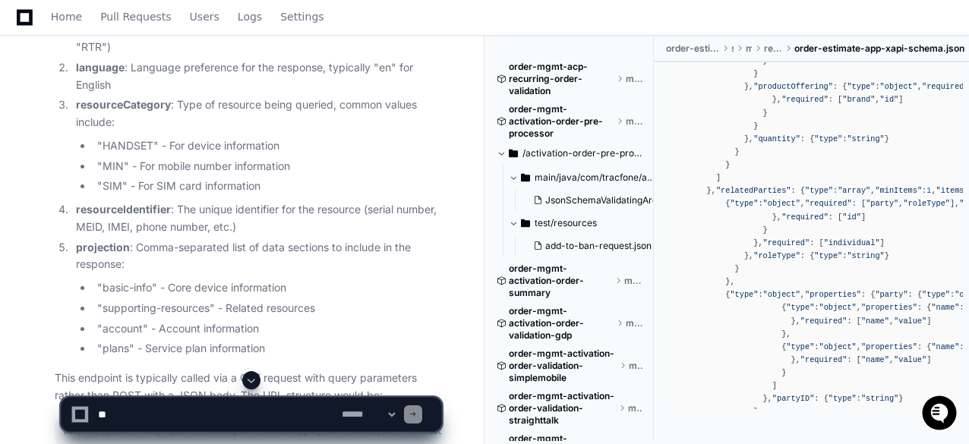
scroll to position [901, 0]
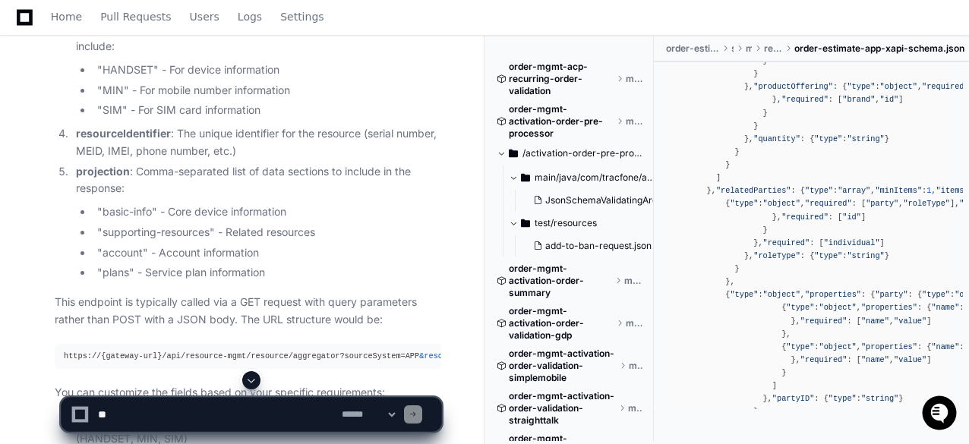
click at [134, 209] on li ""basic-info" - Core device information" at bounding box center [267, 212] width 349 height 17
click at [150, 230] on li ""supporting-resources" - Related resources" at bounding box center [267, 232] width 349 height 17
click at [128, 250] on li ""account" - Account information" at bounding box center [267, 253] width 349 height 17
click at [119, 268] on li ""plans" - Service plan information" at bounding box center [267, 272] width 349 height 17
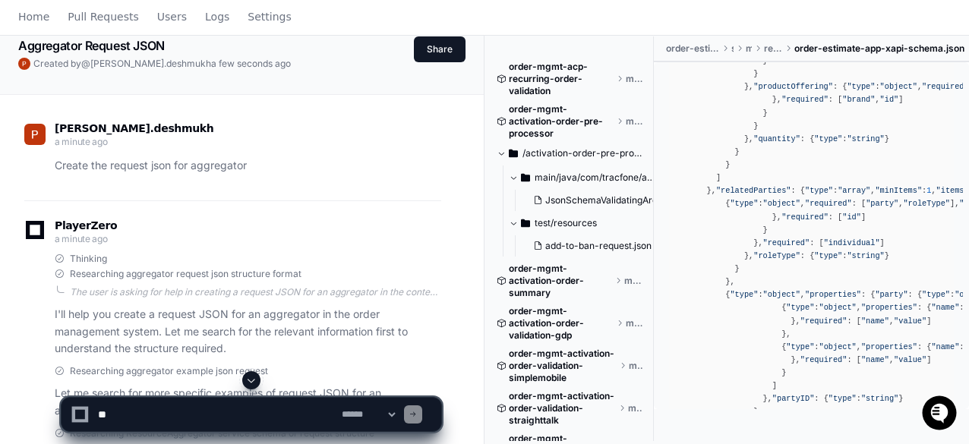
scroll to position [0, 0]
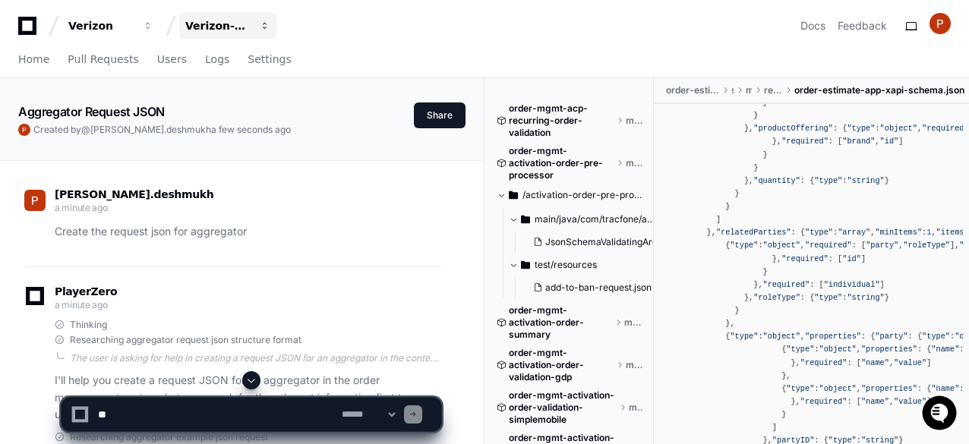
click at [134, 30] on div "Verizon-Clarify-Order-Management" at bounding box center [100, 25] width 65 height 15
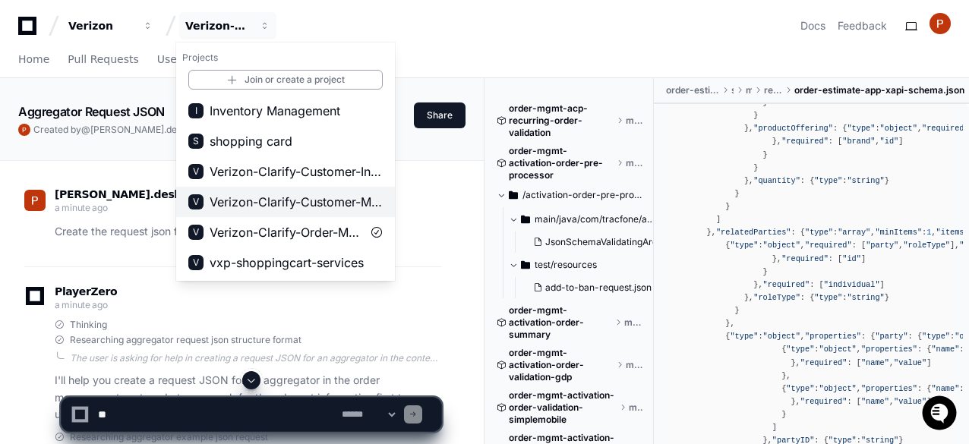
click at [276, 198] on span "Verizon-Clarify-Customer-Management" at bounding box center [296, 202] width 173 height 18
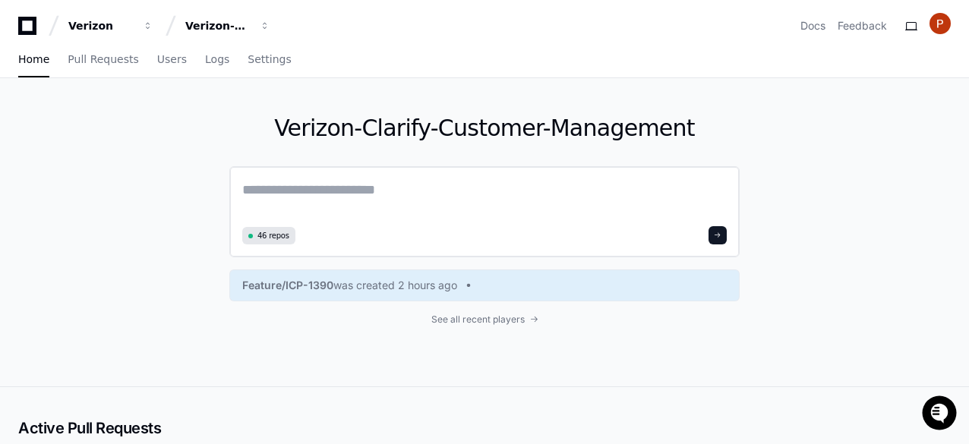
click at [292, 181] on textarea at bounding box center [484, 200] width 485 height 43
paste textarea "**********"
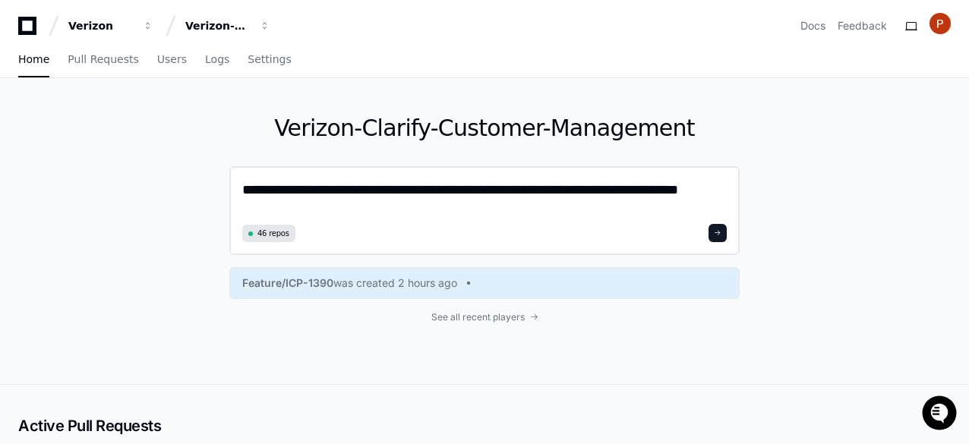
type textarea "**********"
click at [723, 231] on button at bounding box center [718, 233] width 18 height 18
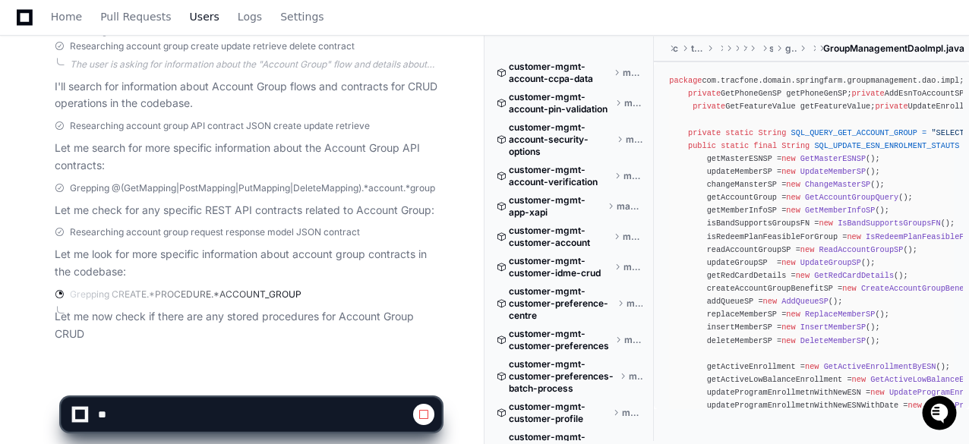
scroll to position [329, 0]
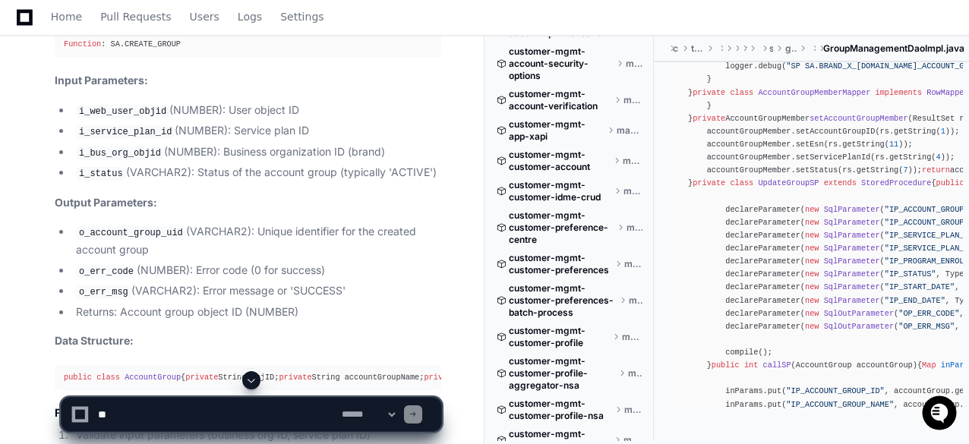
scroll to position [1215, 0]
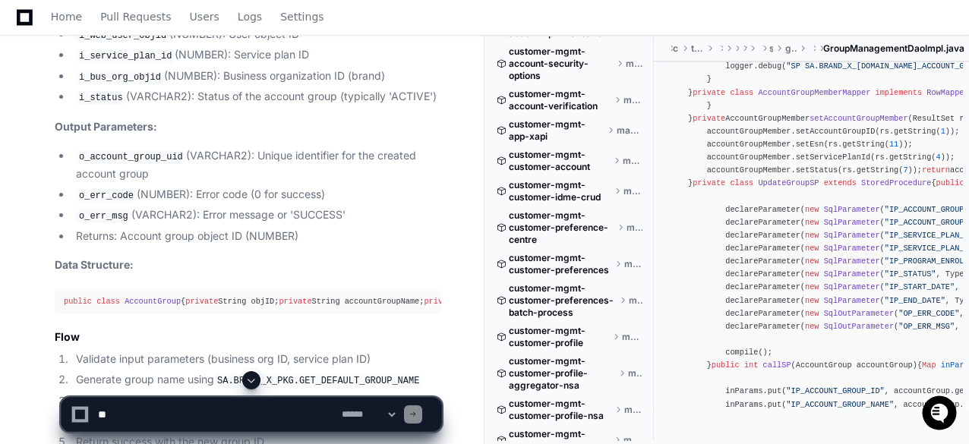
click at [226, 148] on li "o_account_group_uid (VARCHAR2): Unique identifier for the created account group" at bounding box center [256, 164] width 370 height 35
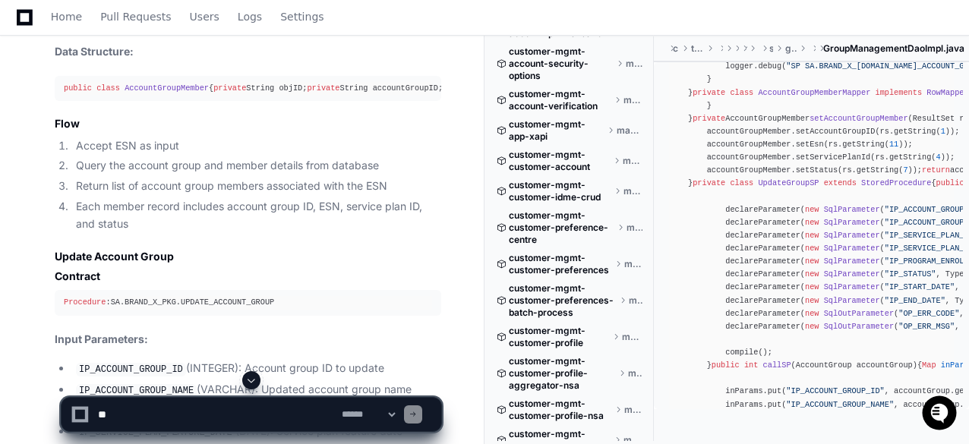
scroll to position [1975, 0]
